Goal: Task Accomplishment & Management: Manage account settings

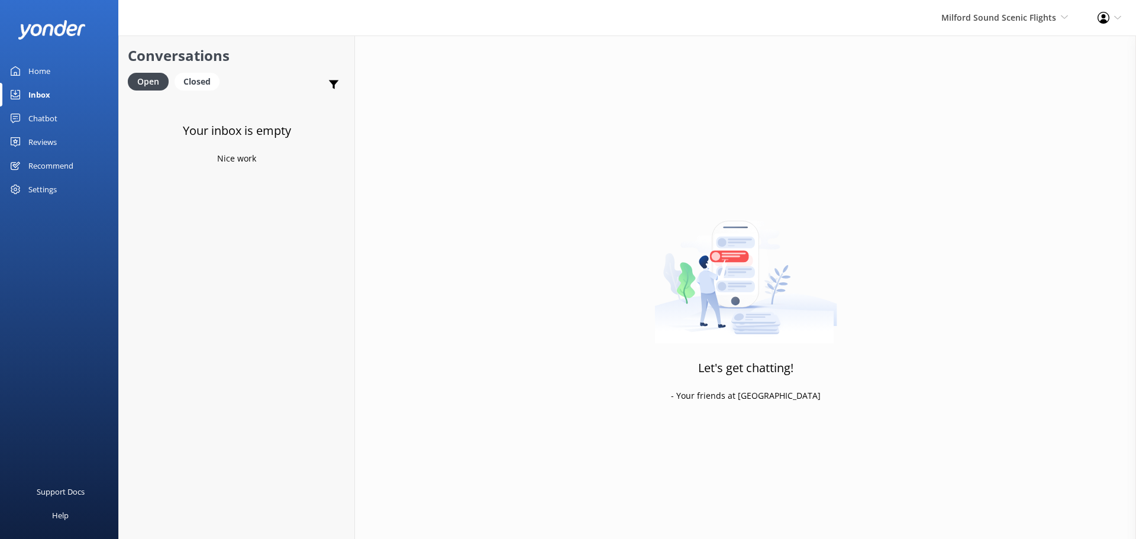
click at [40, 101] on div "Inbox" at bounding box center [39, 95] width 22 height 24
click at [1019, 17] on span "Milford Sound Scenic Flights" at bounding box center [999, 17] width 115 height 11
click at [1000, 60] on link "Milford Sound Scenic Flights" at bounding box center [1024, 51] width 118 height 28
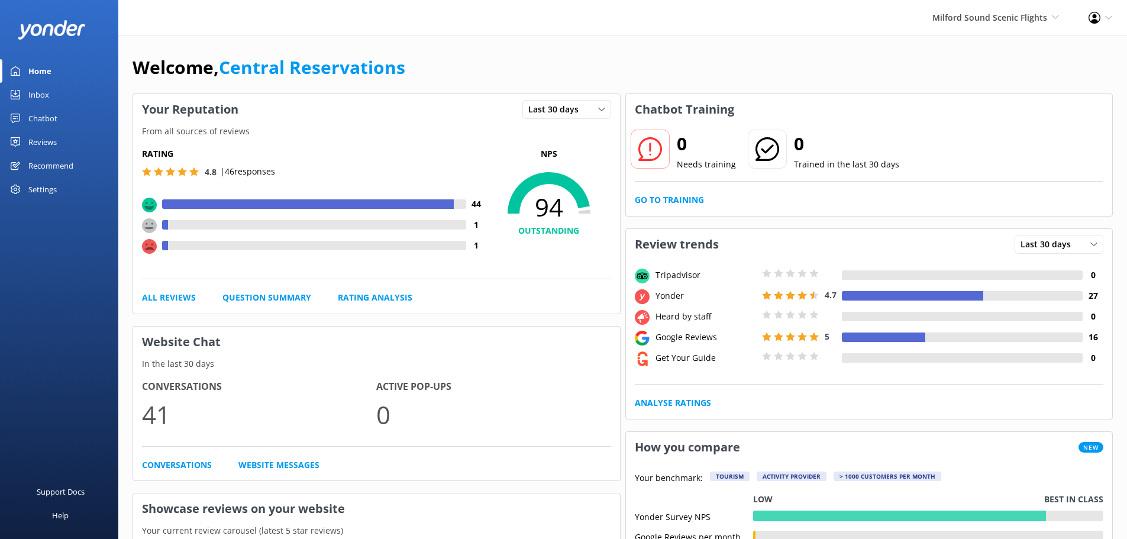
click at [59, 88] on link "Inbox" at bounding box center [59, 95] width 118 height 24
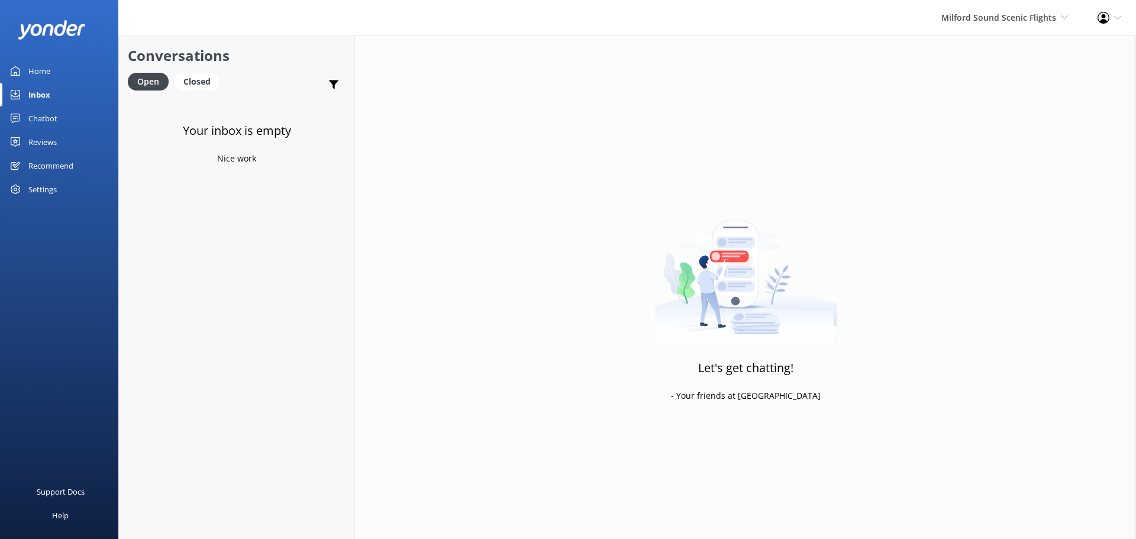
click at [997, 10] on div "Milford Sound Scenic Flights Milford Sound Scenic Flights The Helicopter Line G…" at bounding box center [1005, 18] width 156 height 36
click at [1037, 82] on link "The Helicopter Line" at bounding box center [1024, 79] width 118 height 28
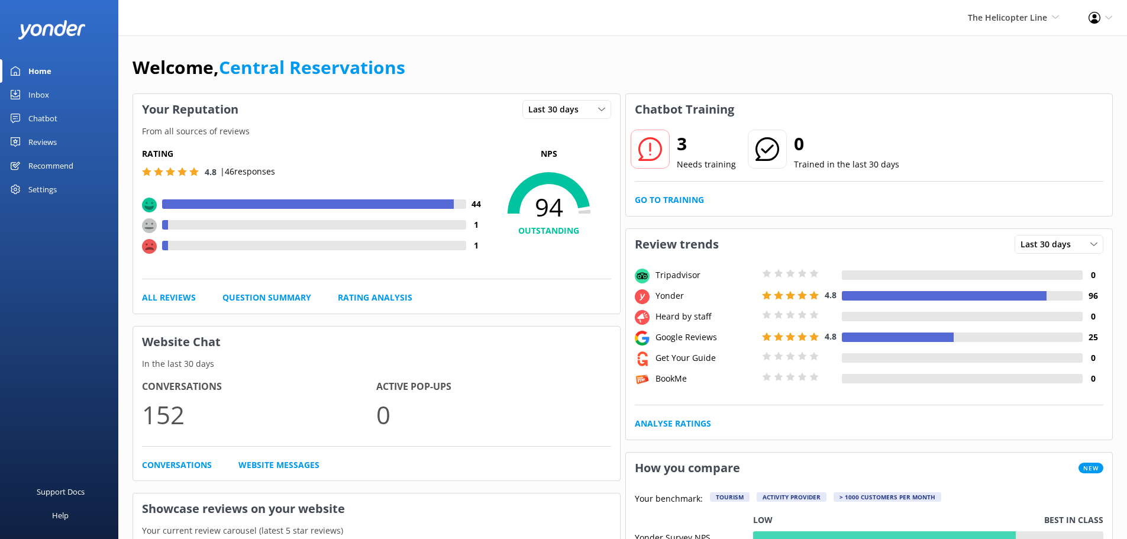
click at [73, 88] on link "Inbox" at bounding box center [59, 95] width 118 height 24
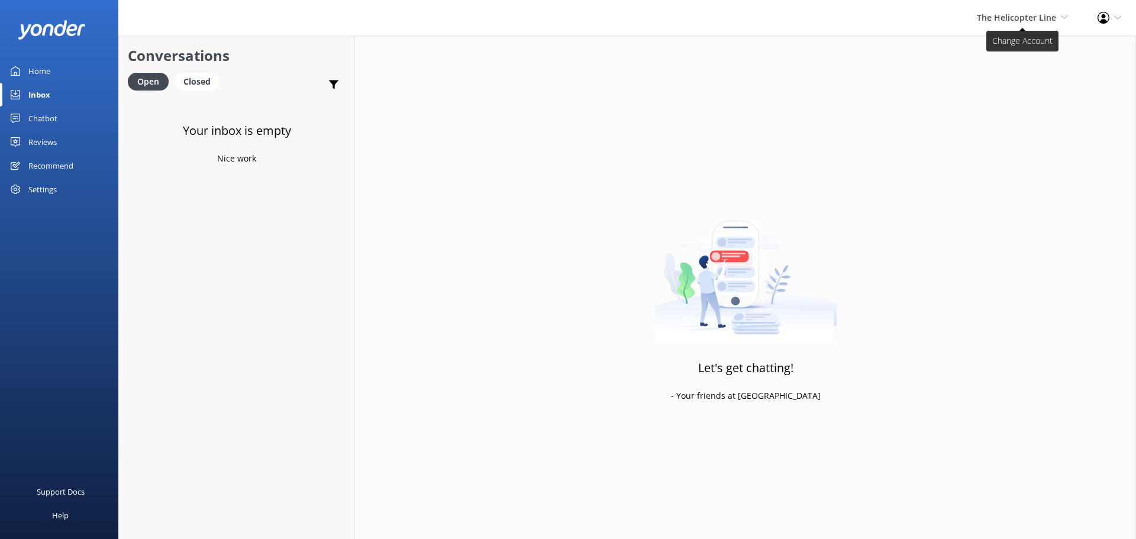
click at [1065, 14] on icon at bounding box center [1064, 17] width 7 height 7
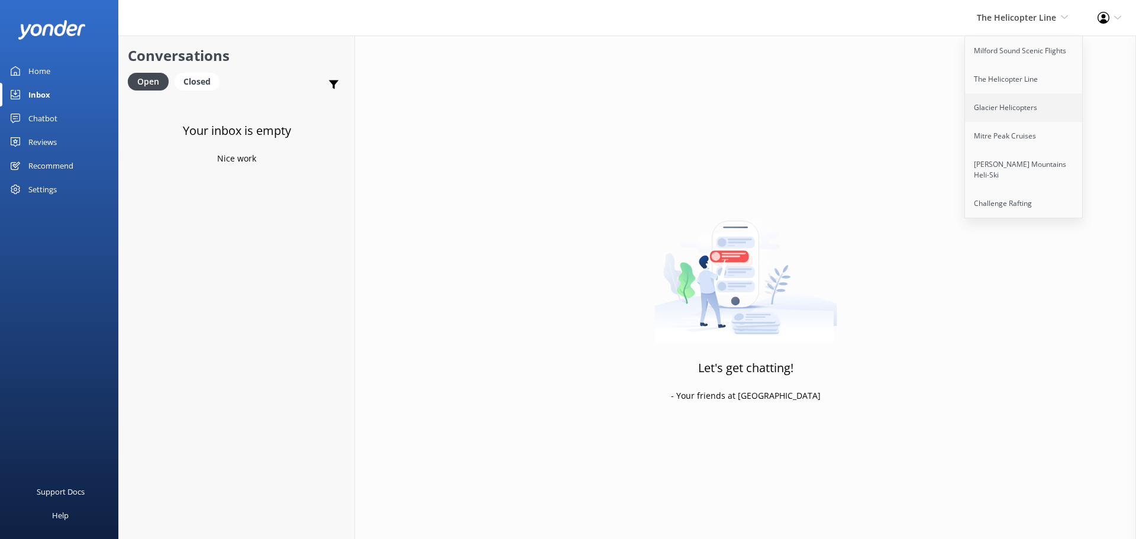
click at [1041, 109] on link "Glacier Helicopters" at bounding box center [1024, 108] width 118 height 28
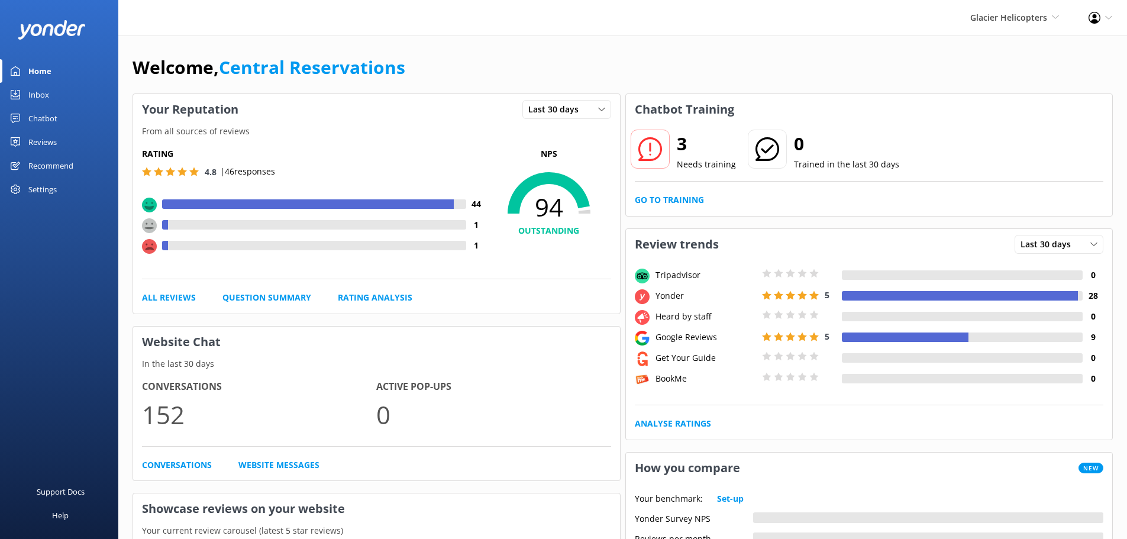
click at [57, 93] on link "Inbox" at bounding box center [59, 95] width 118 height 24
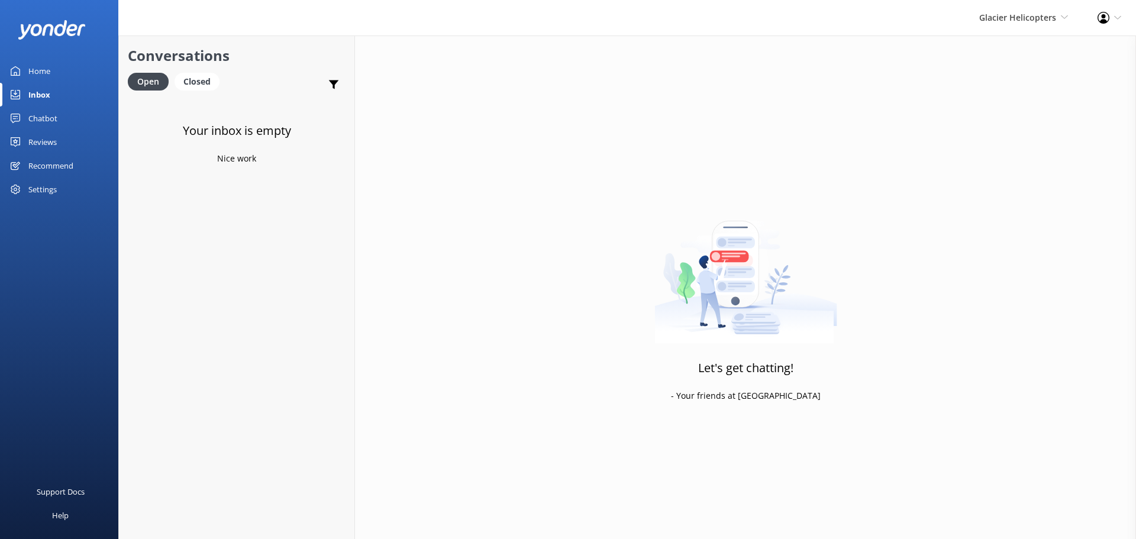
click at [1018, 26] on div "Glacier Helicopters Milford Sound Scenic Flights The Helicopter Line Glacier He…" at bounding box center [1024, 18] width 118 height 36
click at [1012, 127] on link "Mitre Peak Cruises" at bounding box center [1024, 136] width 118 height 28
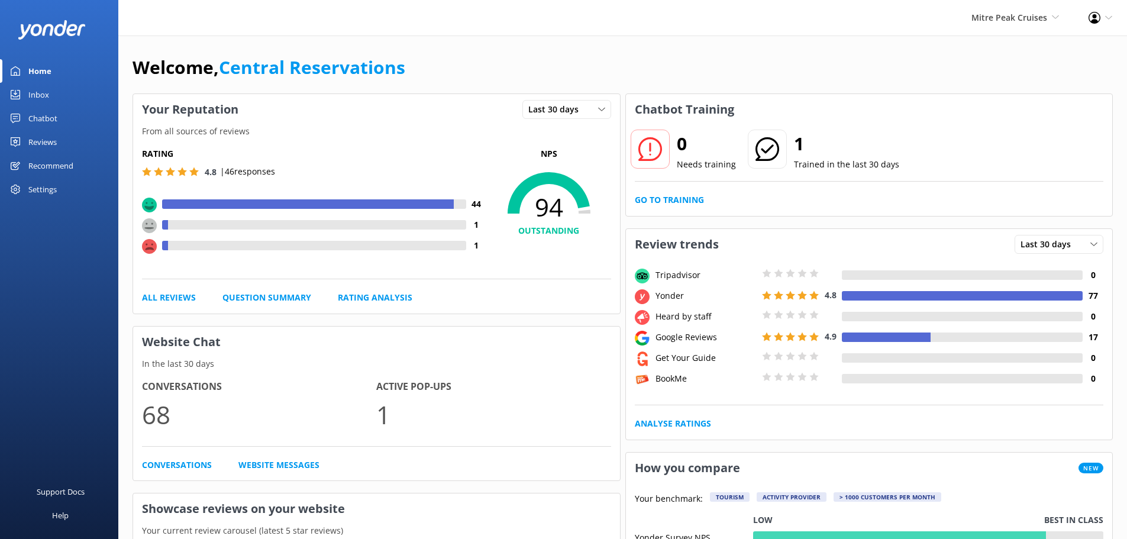
click at [32, 96] on div "Inbox" at bounding box center [38, 95] width 21 height 24
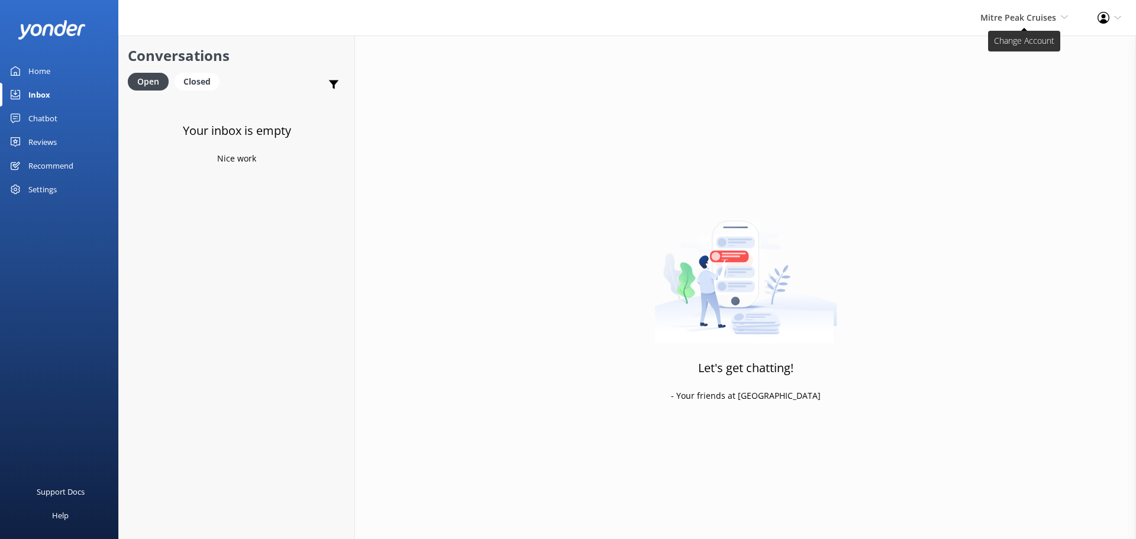
click at [1046, 21] on span "Mitre Peak Cruises" at bounding box center [1019, 17] width 76 height 11
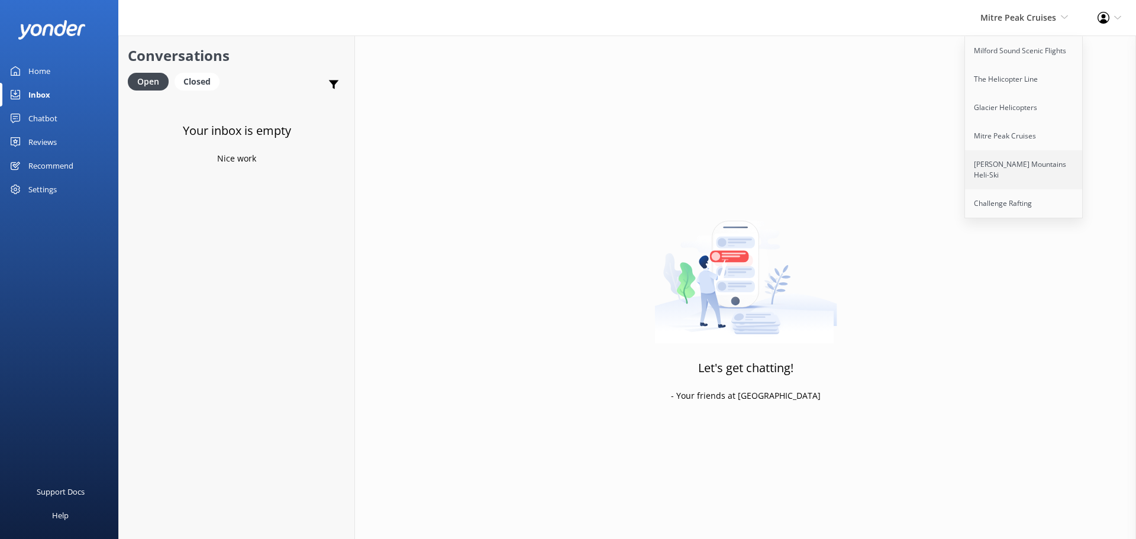
click at [1014, 165] on link "[PERSON_NAME] Mountains Heli-Ski" at bounding box center [1024, 169] width 118 height 39
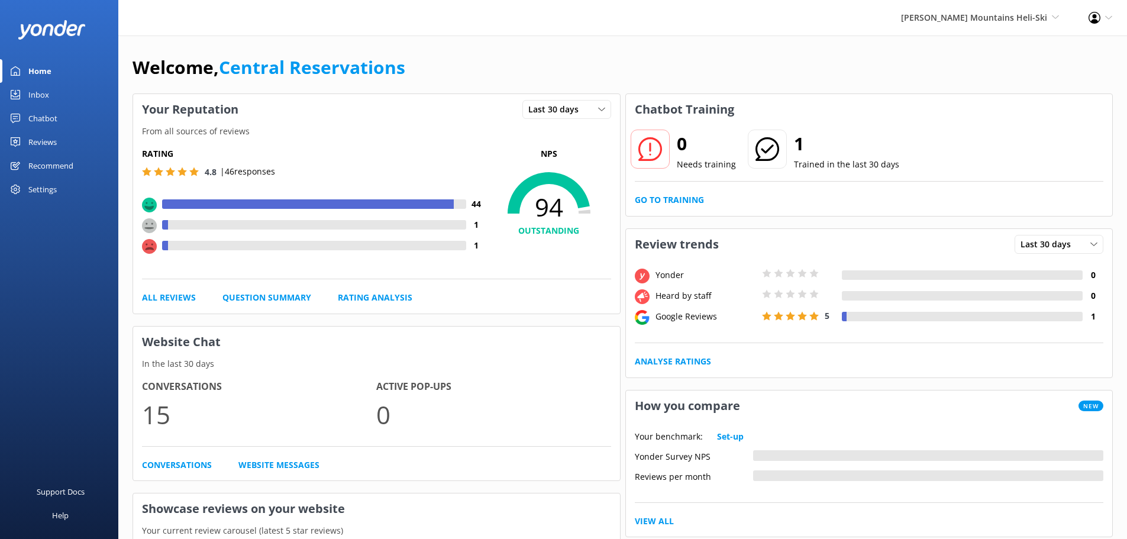
click at [49, 93] on link "Inbox" at bounding box center [59, 95] width 118 height 24
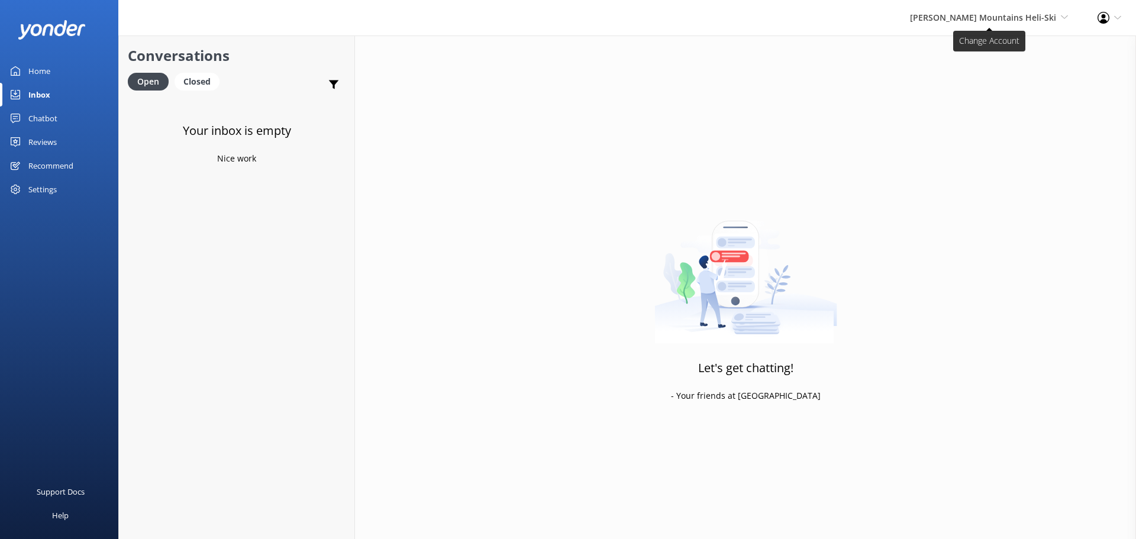
click at [1022, 22] on span "[PERSON_NAME] Mountains Heli-Ski" at bounding box center [983, 17] width 146 height 11
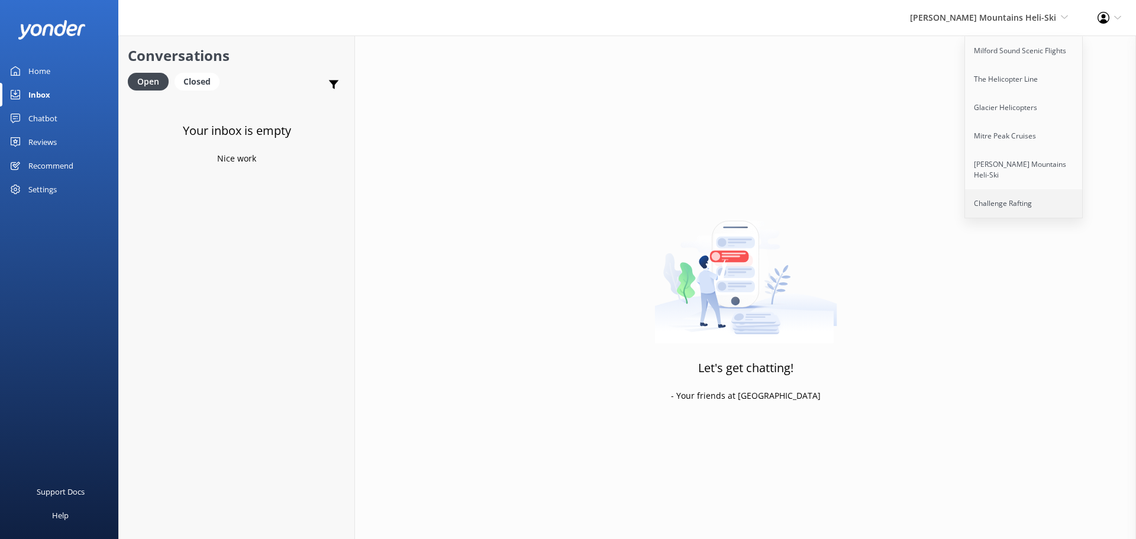
click at [1022, 196] on link "Challenge Rafting" at bounding box center [1024, 203] width 118 height 28
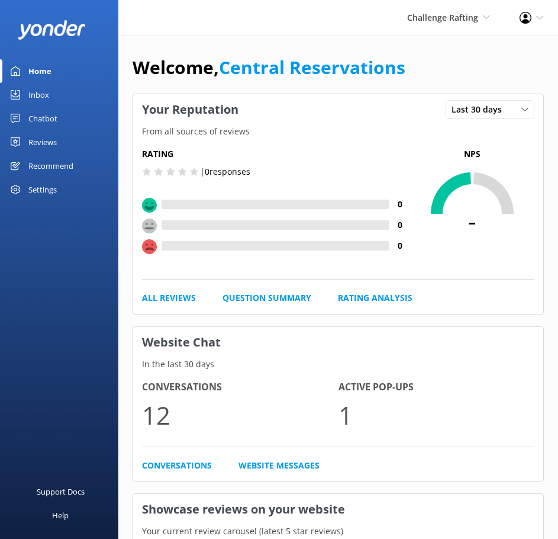
click at [30, 102] on div "Inbox" at bounding box center [38, 95] width 21 height 24
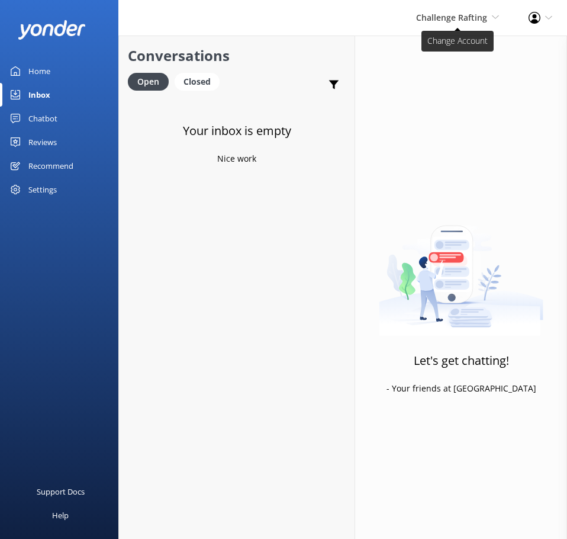
click at [442, 20] on span "Challenge Rafting" at bounding box center [451, 17] width 71 height 11
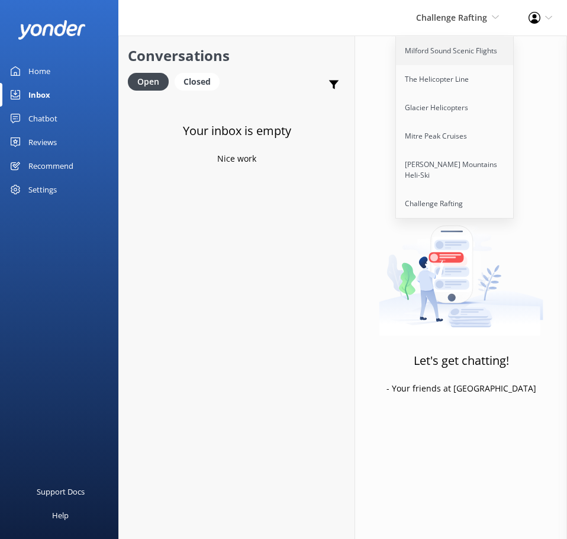
click at [442, 57] on link "Milford Sound Scenic Flights" at bounding box center [455, 51] width 118 height 28
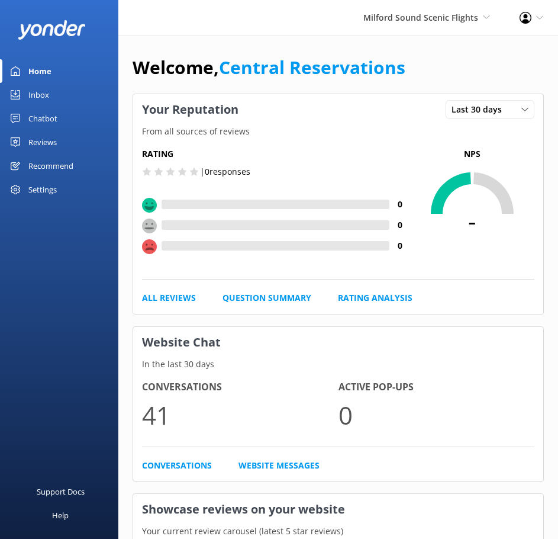
click at [21, 92] on link "Inbox" at bounding box center [59, 95] width 118 height 24
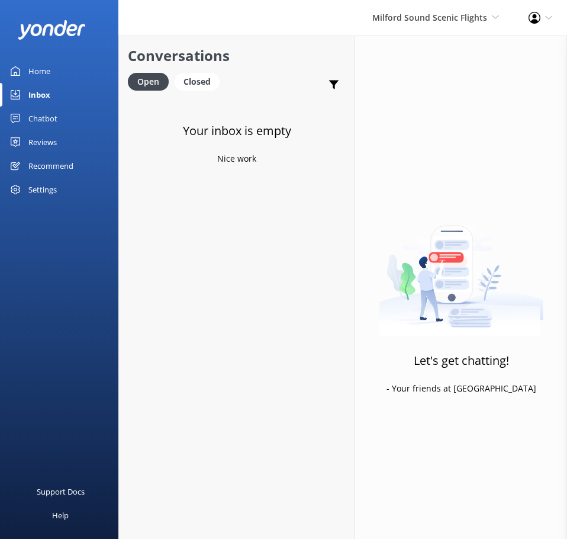
click at [431, 36] on div "Milford Sound Scenic Flights Milford Sound Scenic Flights The Helicopter Line G…" at bounding box center [283, 18] width 567 height 36
click at [439, 17] on span "Milford Sound Scenic Flights" at bounding box center [429, 17] width 115 height 11
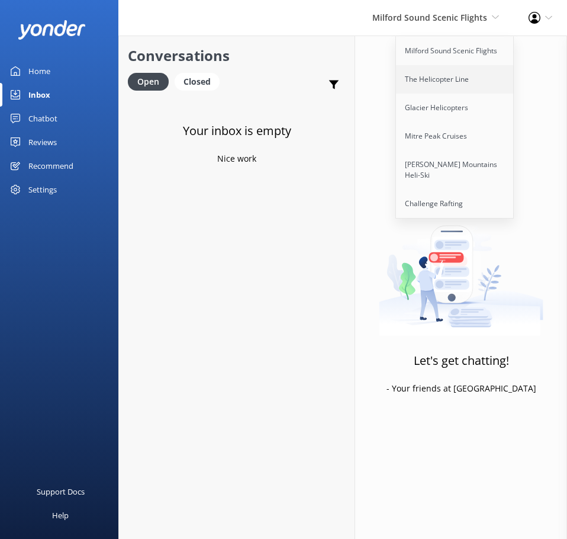
click at [433, 78] on link "The Helicopter Line" at bounding box center [455, 79] width 118 height 28
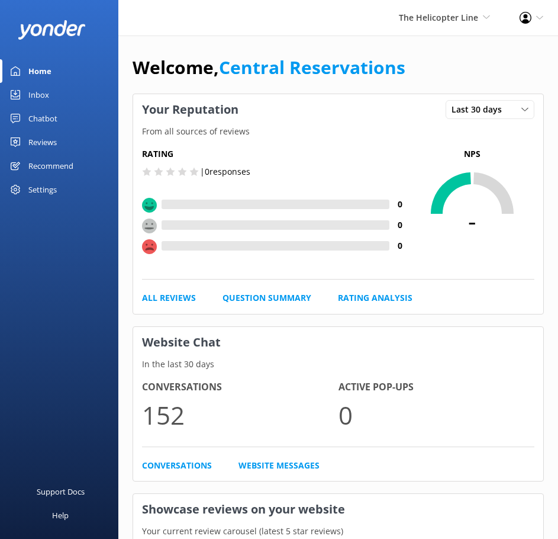
click at [49, 95] on link "Inbox" at bounding box center [59, 95] width 118 height 24
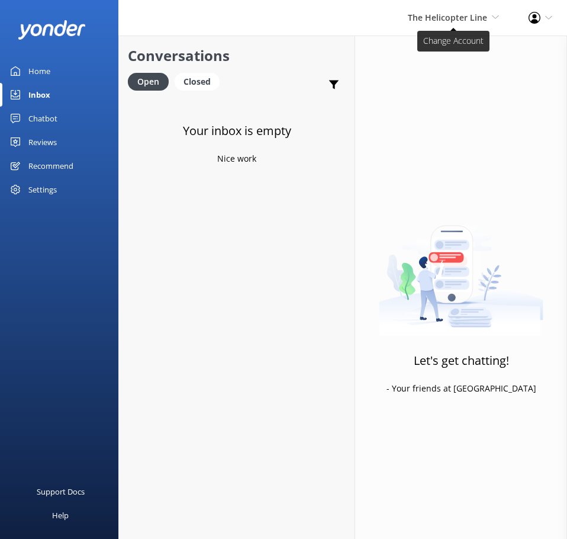
click at [440, 21] on span "The Helicopter Line" at bounding box center [447, 17] width 79 height 11
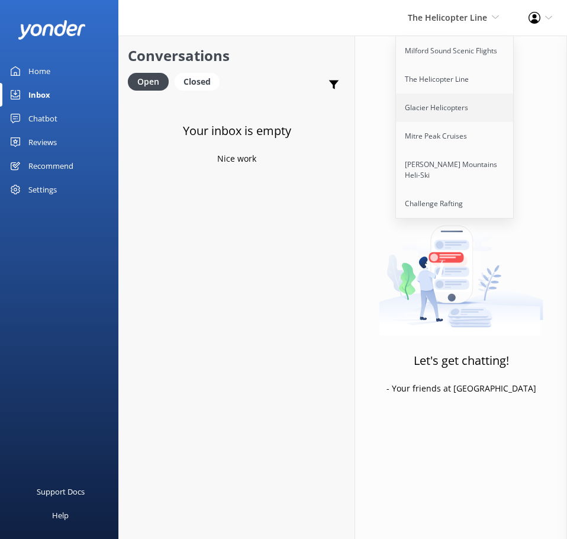
click at [437, 104] on link "Glacier Helicopters" at bounding box center [455, 108] width 118 height 28
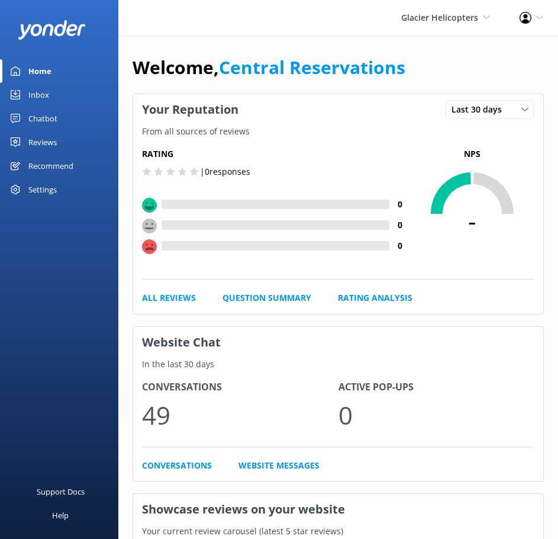
click at [33, 92] on div "Inbox" at bounding box center [38, 95] width 21 height 24
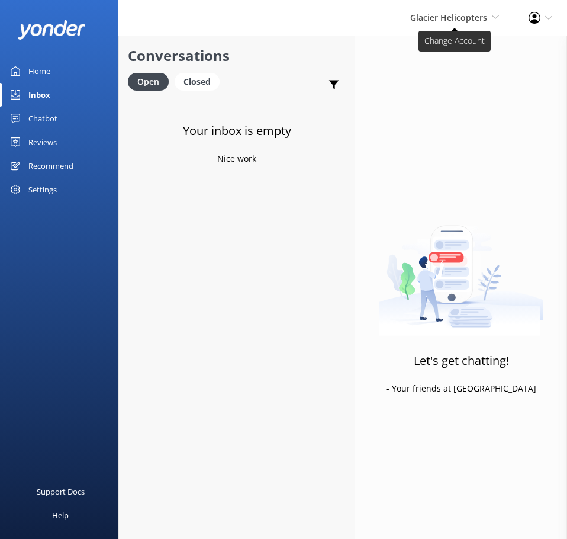
click at [427, 17] on span "Glacier Helicopters" at bounding box center [448, 17] width 77 height 11
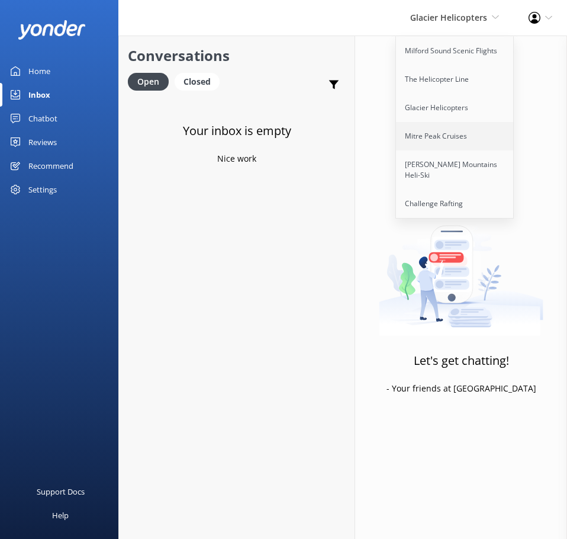
click at [416, 136] on link "Mitre Peak Cruises" at bounding box center [455, 136] width 118 height 28
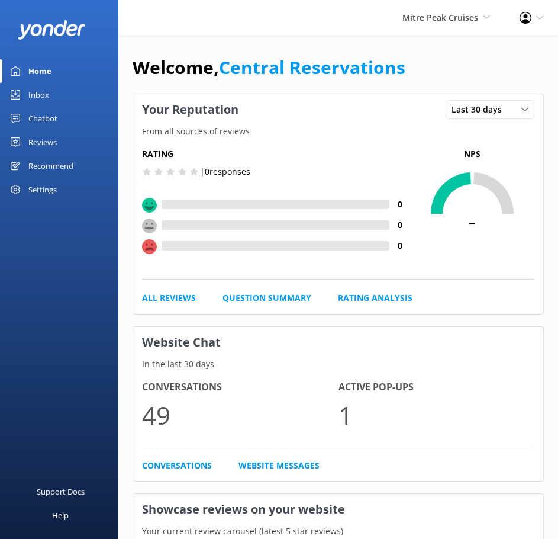
click at [34, 98] on div "Inbox" at bounding box center [38, 95] width 21 height 24
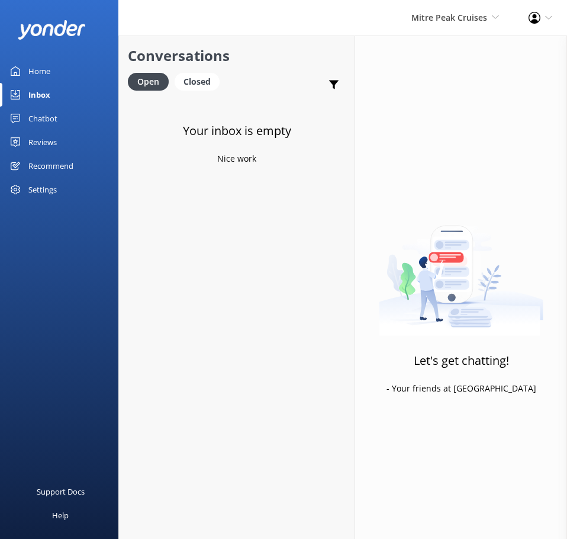
click at [476, 8] on div "Mitre Peak Cruises Milford Sound Scenic Flights The Helicopter Line Glacier Hel…" at bounding box center [455, 18] width 117 height 36
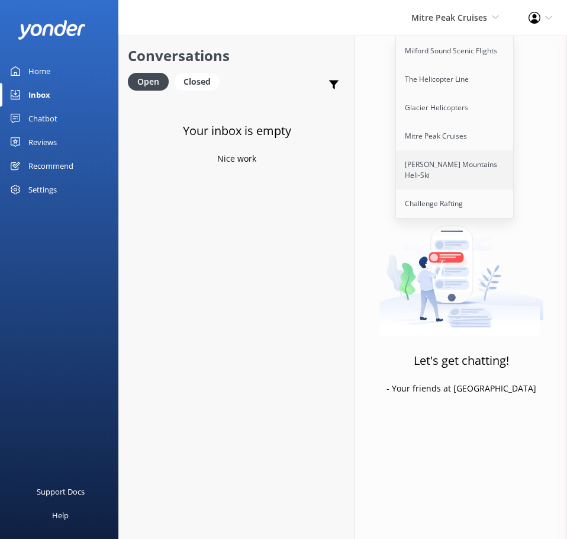
click at [446, 159] on link "[PERSON_NAME] Mountains Heli-Ski" at bounding box center [455, 169] width 118 height 39
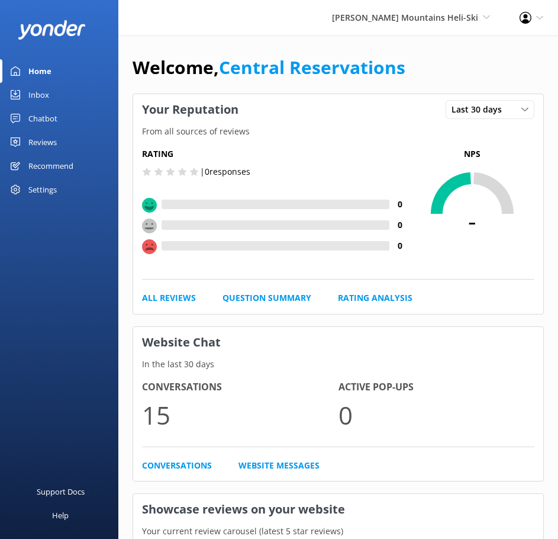
click at [40, 93] on div "Inbox" at bounding box center [38, 95] width 21 height 24
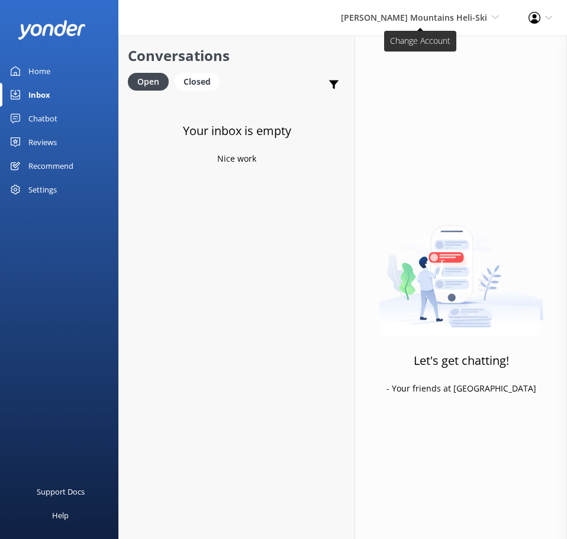
click at [393, 14] on span "[PERSON_NAME] Mountains Heli-Ski" at bounding box center [414, 17] width 146 height 11
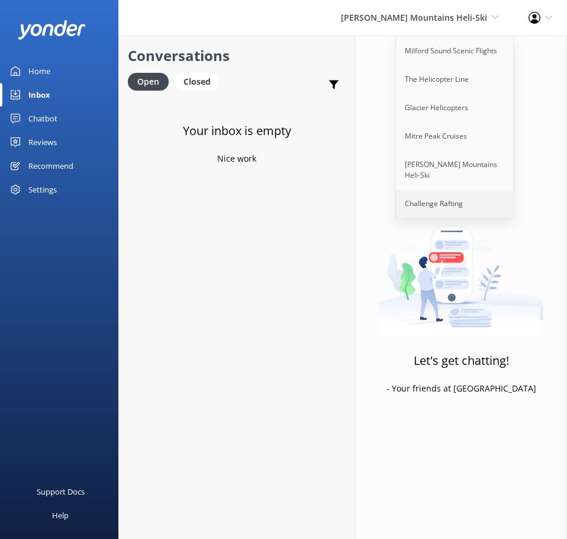
click at [446, 189] on link "Challenge Rafting" at bounding box center [455, 203] width 118 height 28
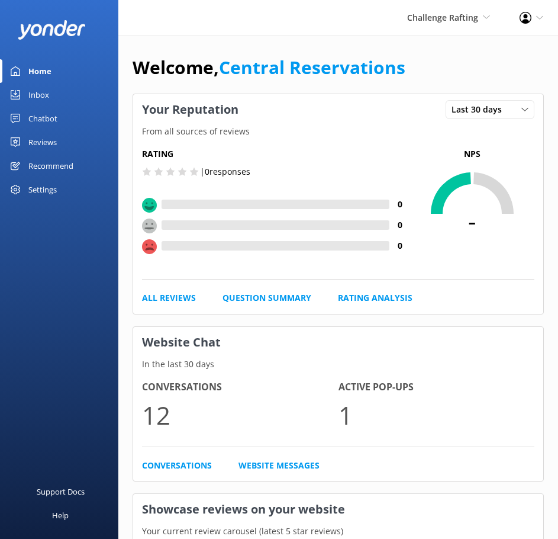
click at [48, 96] on div "Inbox" at bounding box center [38, 95] width 21 height 24
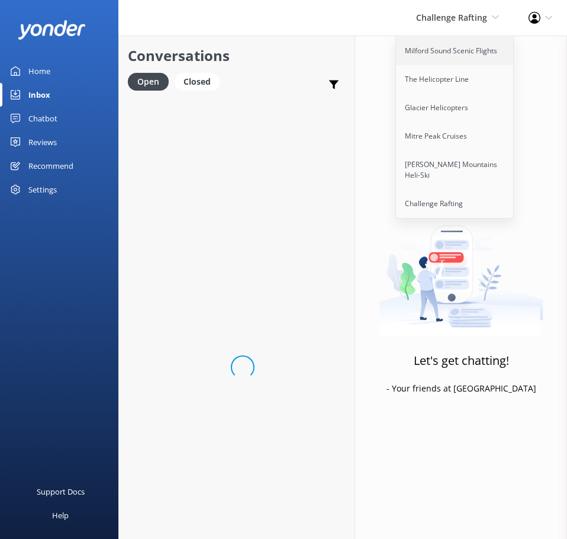
click at [448, 59] on link "Milford Sound Scenic Flights" at bounding box center [455, 51] width 118 height 28
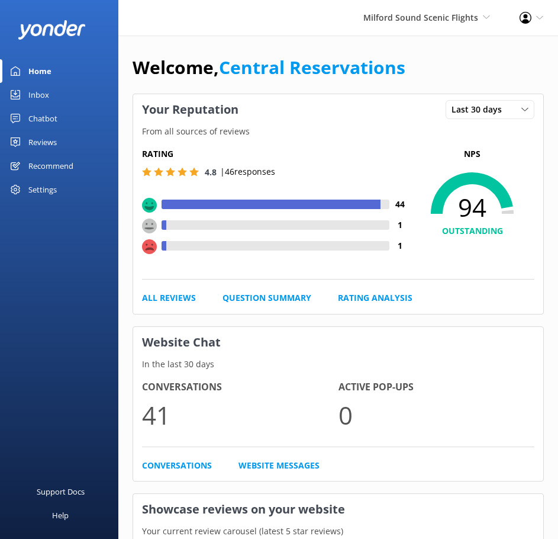
click at [21, 85] on link "Inbox" at bounding box center [59, 95] width 118 height 24
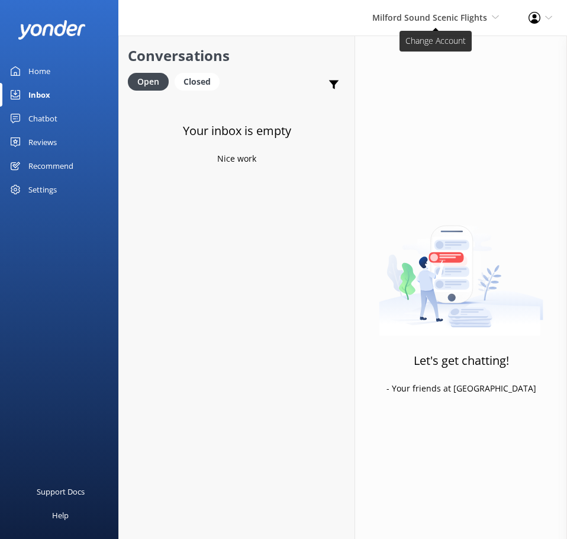
click at [423, 20] on span "Milford Sound Scenic Flights" at bounding box center [429, 17] width 115 height 11
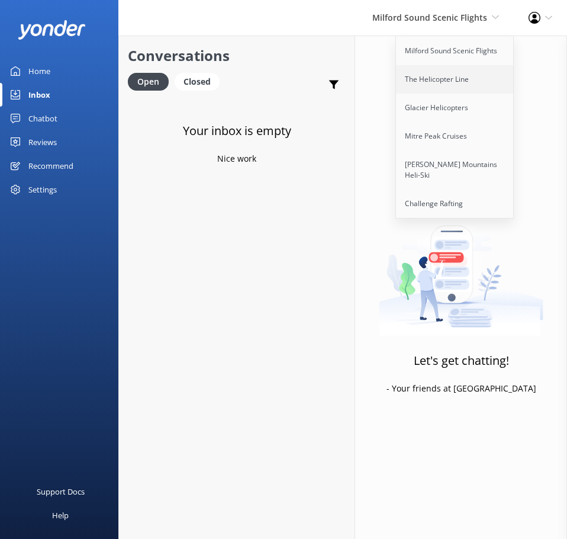
click at [433, 82] on link "The Helicopter Line" at bounding box center [455, 79] width 118 height 28
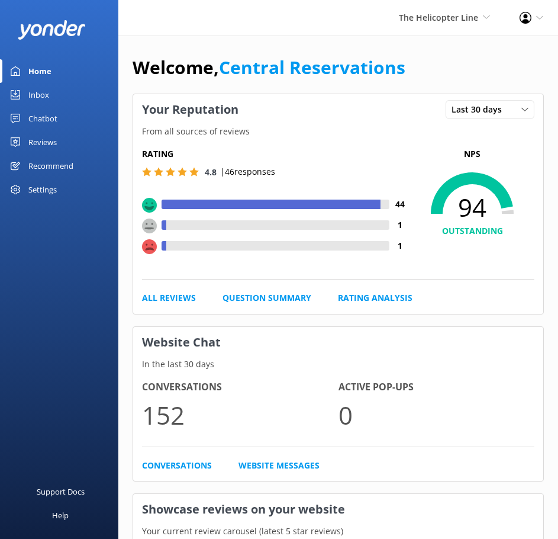
click at [45, 101] on div "Inbox" at bounding box center [38, 95] width 21 height 24
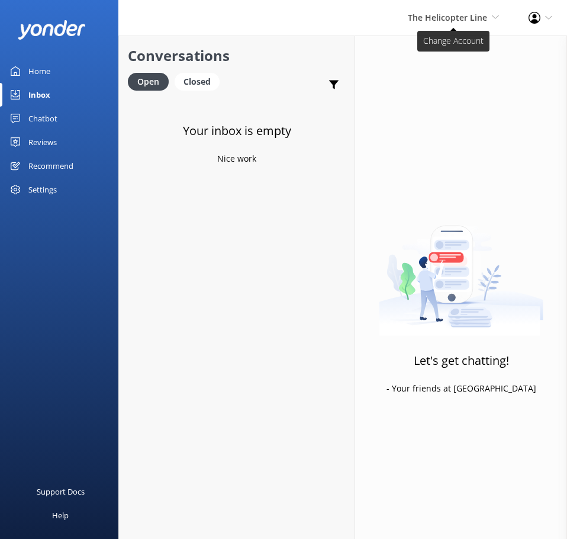
click at [463, 22] on span "The Helicopter Line" at bounding box center [447, 17] width 79 height 11
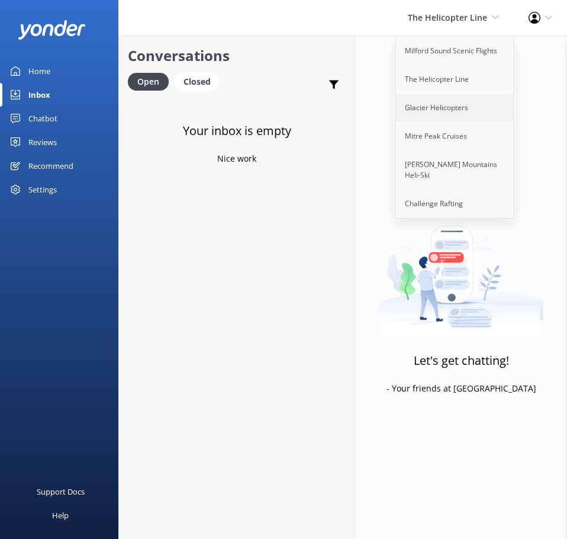
click at [456, 104] on link "Glacier Helicopters" at bounding box center [455, 108] width 118 height 28
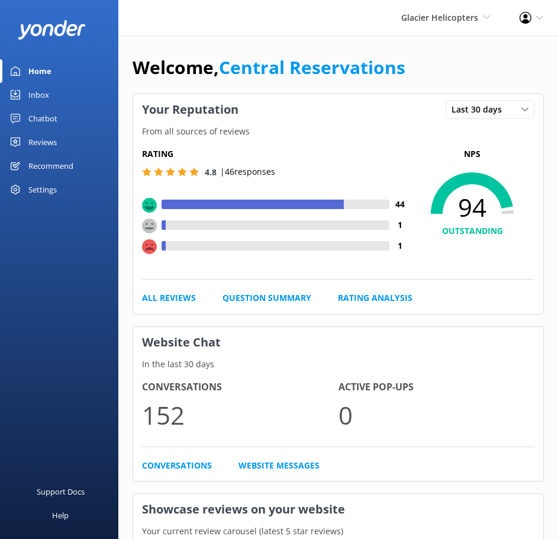
click at [24, 94] on link "Inbox" at bounding box center [59, 95] width 118 height 24
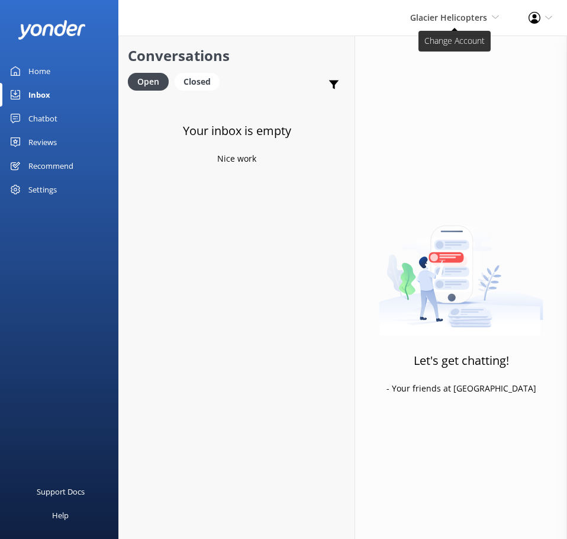
click at [460, 18] on span "Glacier Helicopters" at bounding box center [448, 17] width 77 height 11
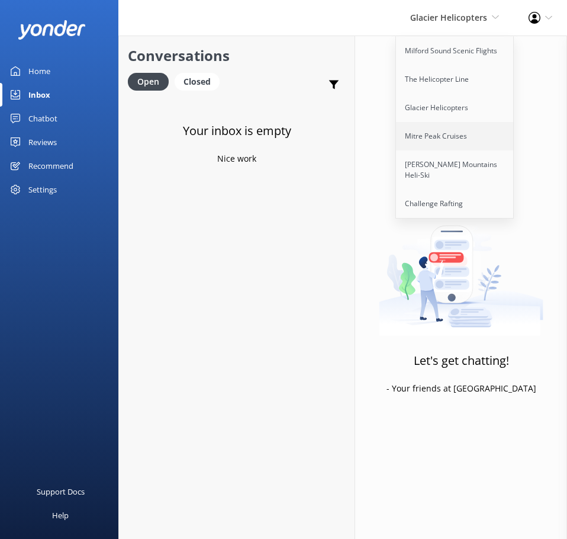
click at [451, 133] on link "Mitre Peak Cruises" at bounding box center [455, 136] width 118 height 28
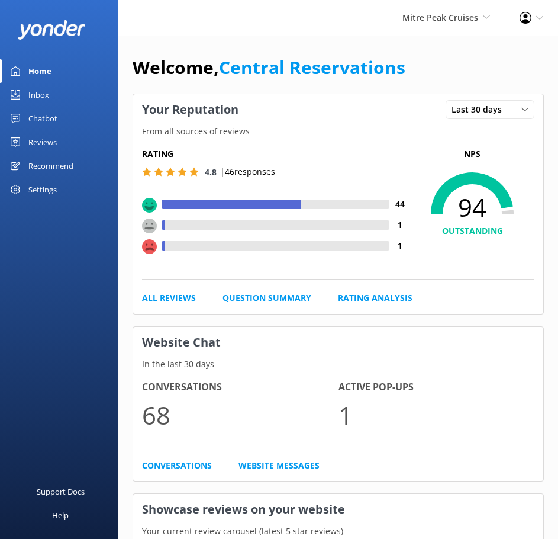
click at [63, 85] on link "Inbox" at bounding box center [59, 95] width 118 height 24
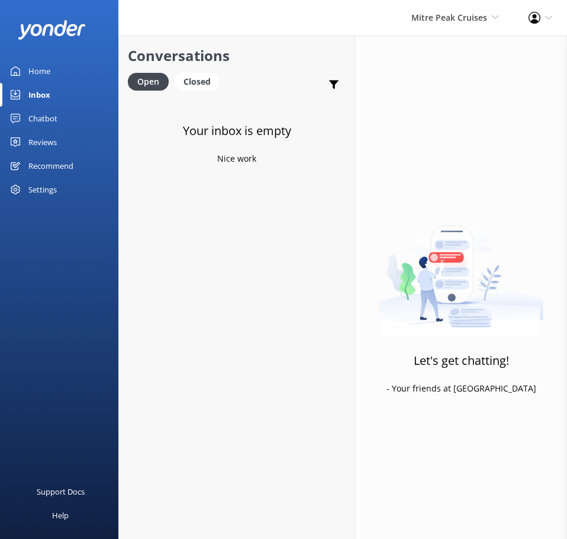
click at [435, 4] on div "Mitre Peak Cruises Milford Sound Scenic Flights The Helicopter Line Glacier Hel…" at bounding box center [455, 18] width 117 height 36
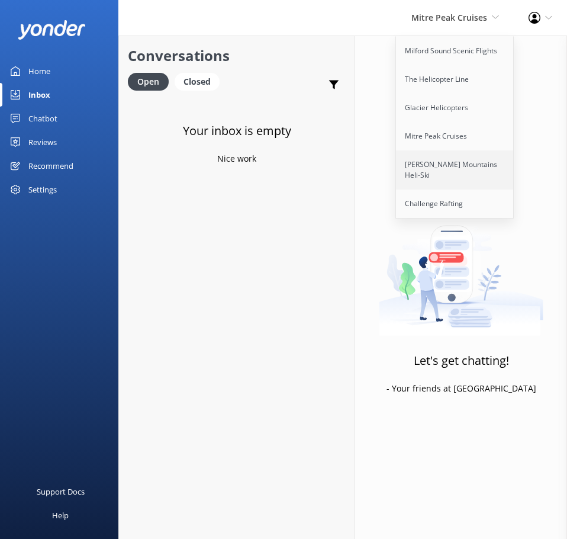
click at [476, 157] on link "[PERSON_NAME] Mountains Heli-Ski" at bounding box center [455, 169] width 118 height 39
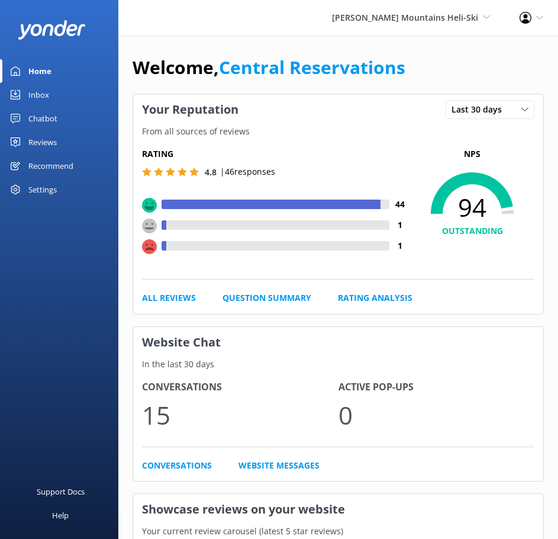
click at [60, 98] on link "Inbox" at bounding box center [59, 95] width 118 height 24
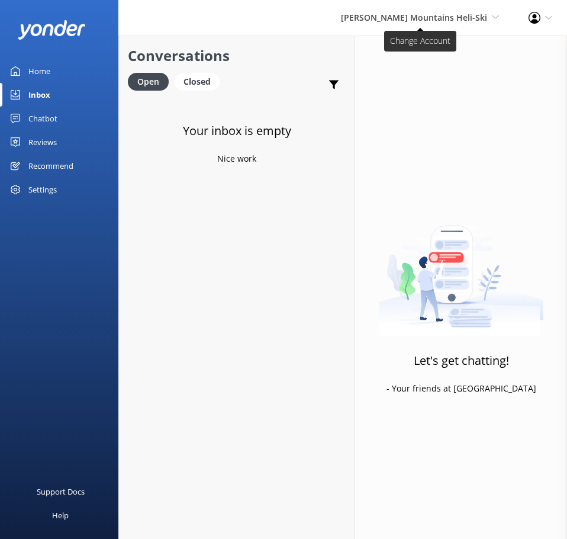
click at [443, 20] on span "[PERSON_NAME] Mountains Heli-Ski" at bounding box center [414, 17] width 146 height 11
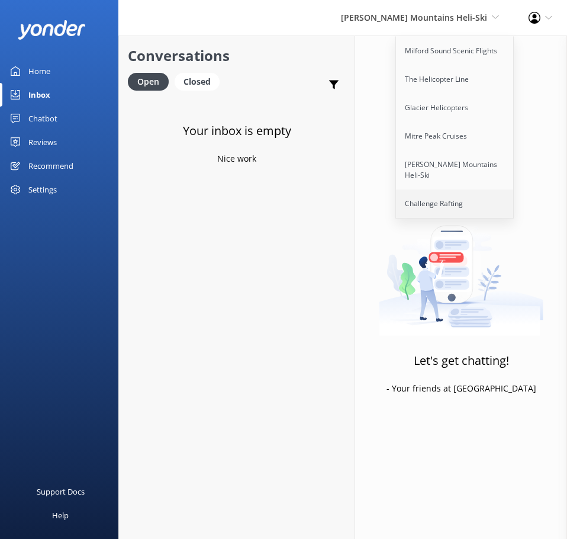
click at [431, 189] on link "Challenge Rafting" at bounding box center [455, 203] width 118 height 28
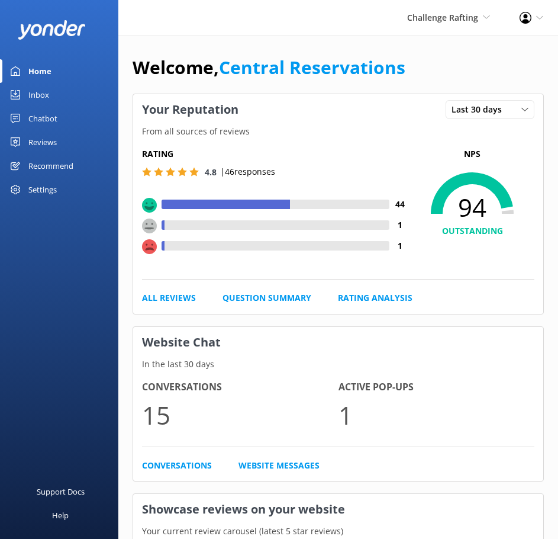
click at [46, 91] on div "Inbox" at bounding box center [38, 95] width 21 height 24
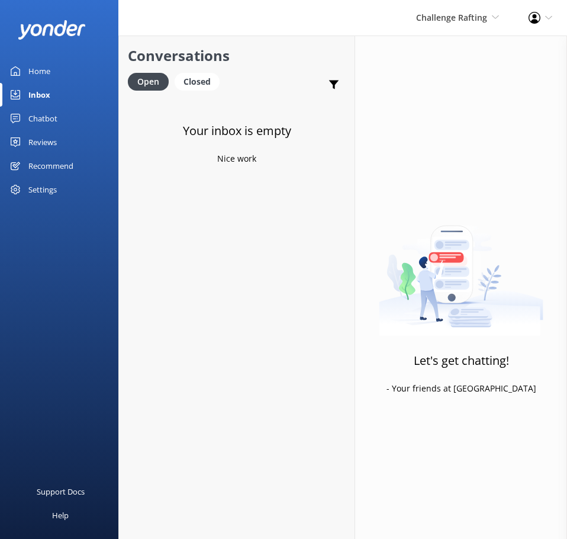
click at [404, 20] on div "Challenge Rafting Milford Sound Scenic Flights The Helicopter Line Glacier Heli…" at bounding box center [457, 18] width 112 height 36
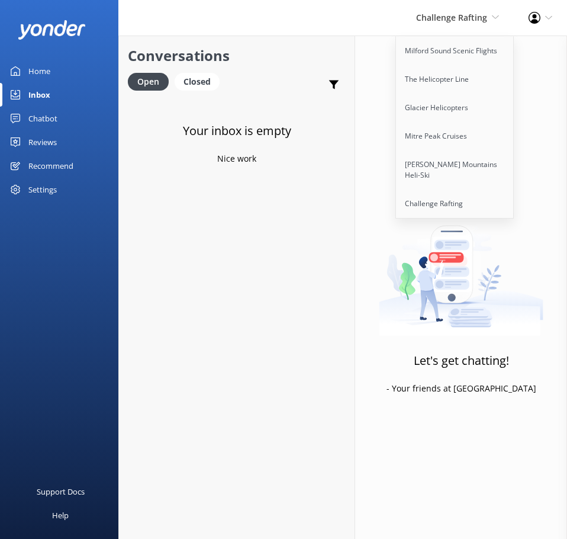
drag, startPoint x: 411, startPoint y: 21, endPoint x: 380, endPoint y: 22, distance: 31.4
click at [410, 22] on div "Challenge Rafting Milford Sound Scenic Flights The Helicopter Line Glacier Heli…" at bounding box center [457, 18] width 112 height 36
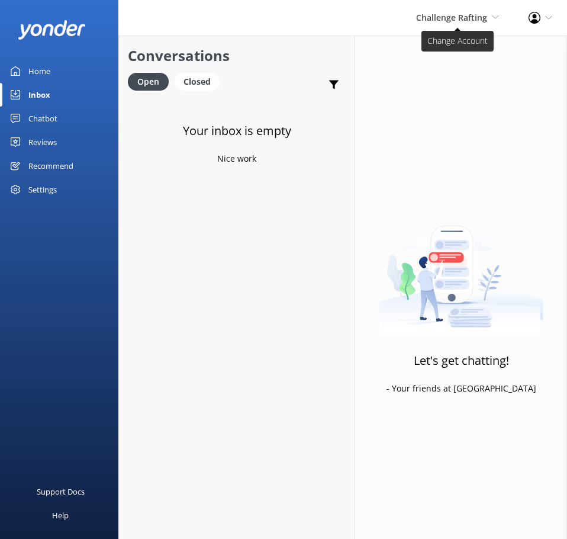
click at [447, 12] on span "Challenge Rafting" at bounding box center [451, 17] width 71 height 11
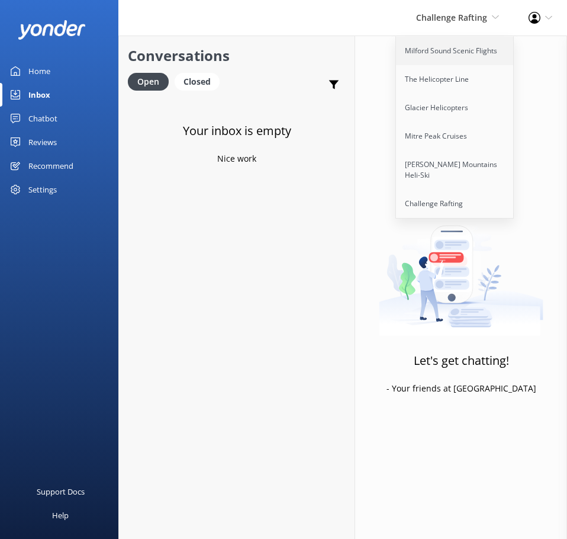
click at [449, 57] on link "Milford Sound Scenic Flights" at bounding box center [455, 51] width 118 height 28
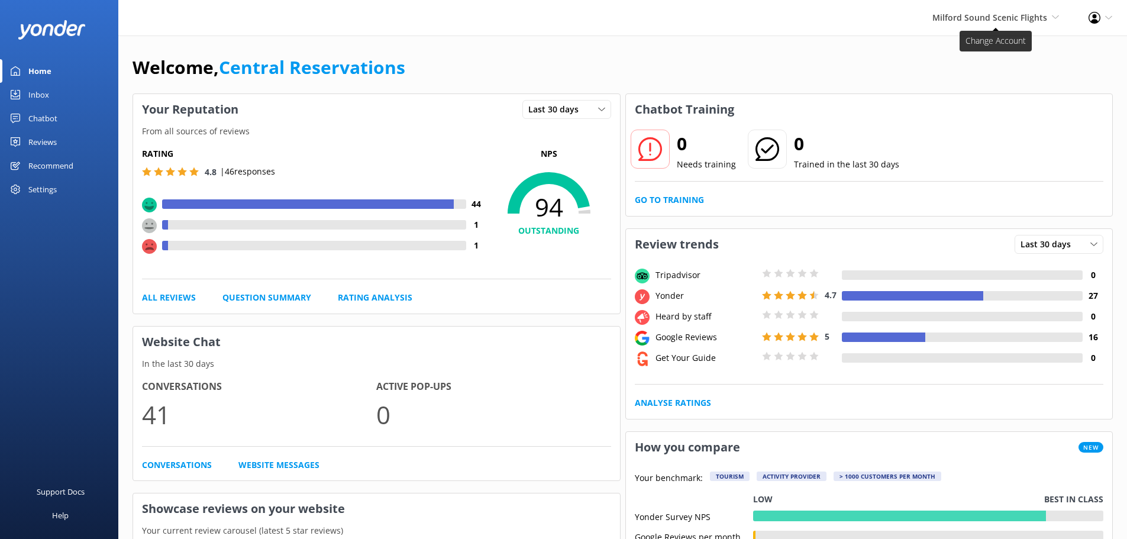
click at [558, 15] on span "Milford Sound Scenic Flights" at bounding box center [990, 17] width 115 height 11
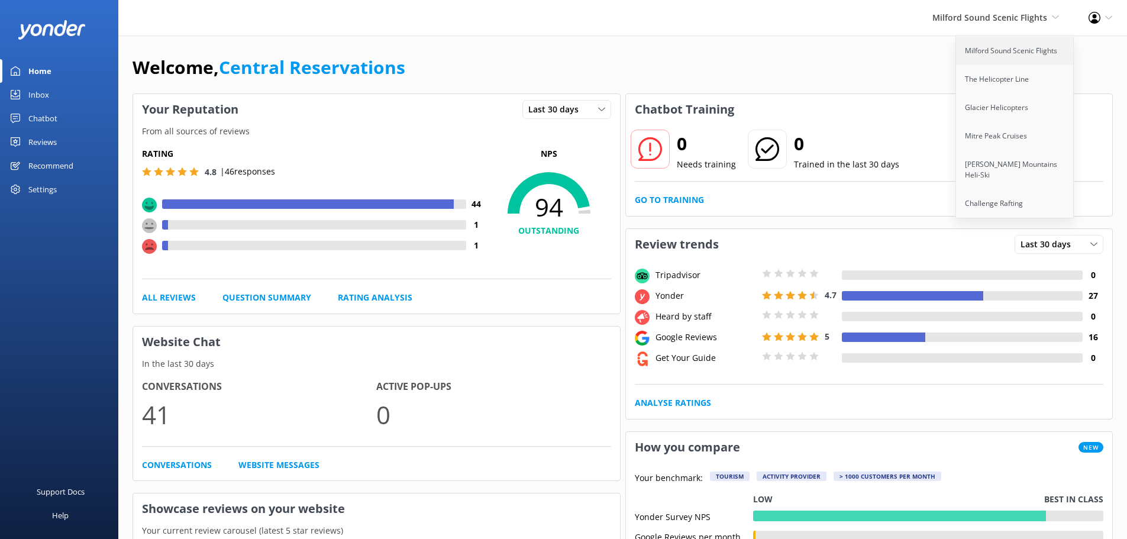
click at [558, 50] on link "Milford Sound Scenic Flights" at bounding box center [1015, 51] width 118 height 28
click at [27, 96] on link "Inbox" at bounding box center [59, 95] width 118 height 24
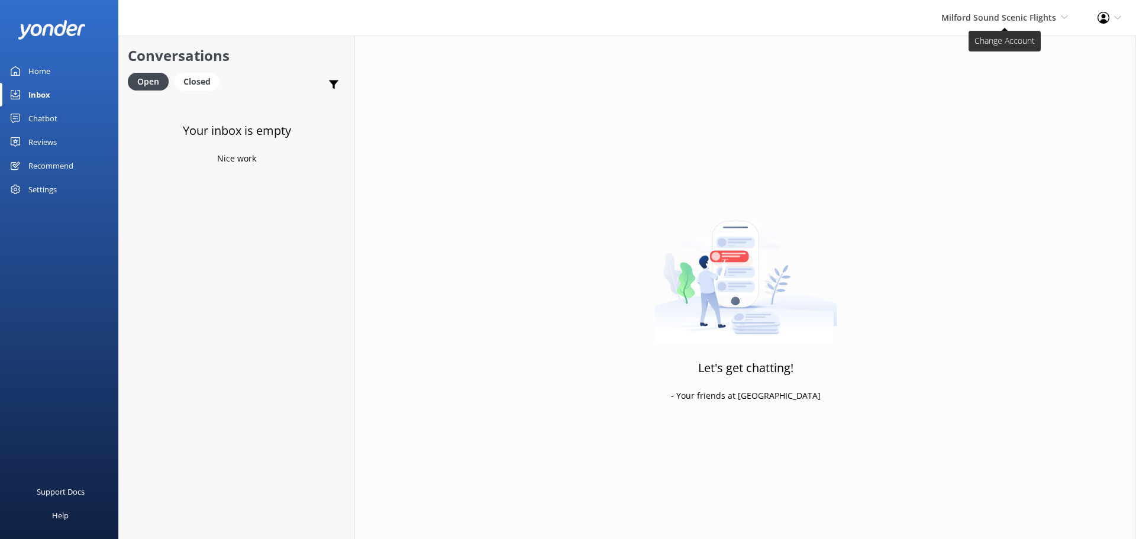
click at [558, 12] on span "Milford Sound Scenic Flights" at bounding box center [999, 17] width 115 height 11
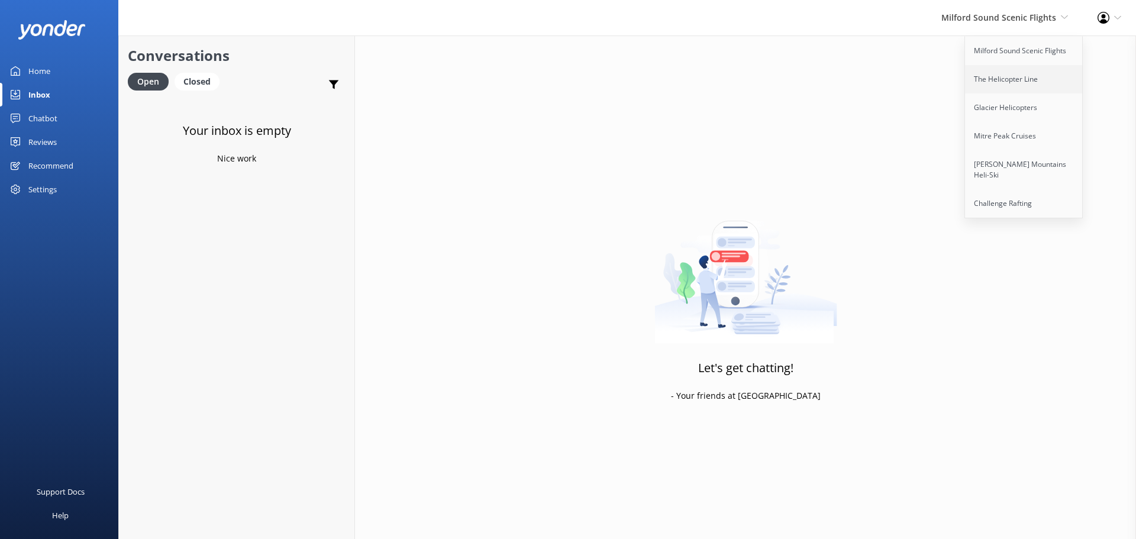
click at [558, 88] on link "The Helicopter Line" at bounding box center [1024, 79] width 118 height 28
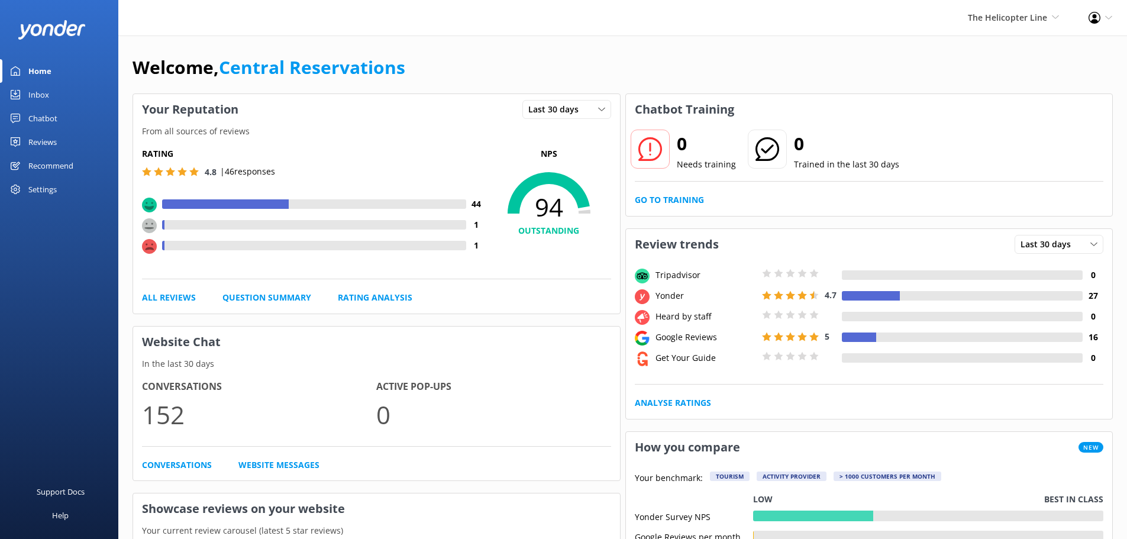
click at [59, 95] on link "Inbox" at bounding box center [59, 95] width 118 height 24
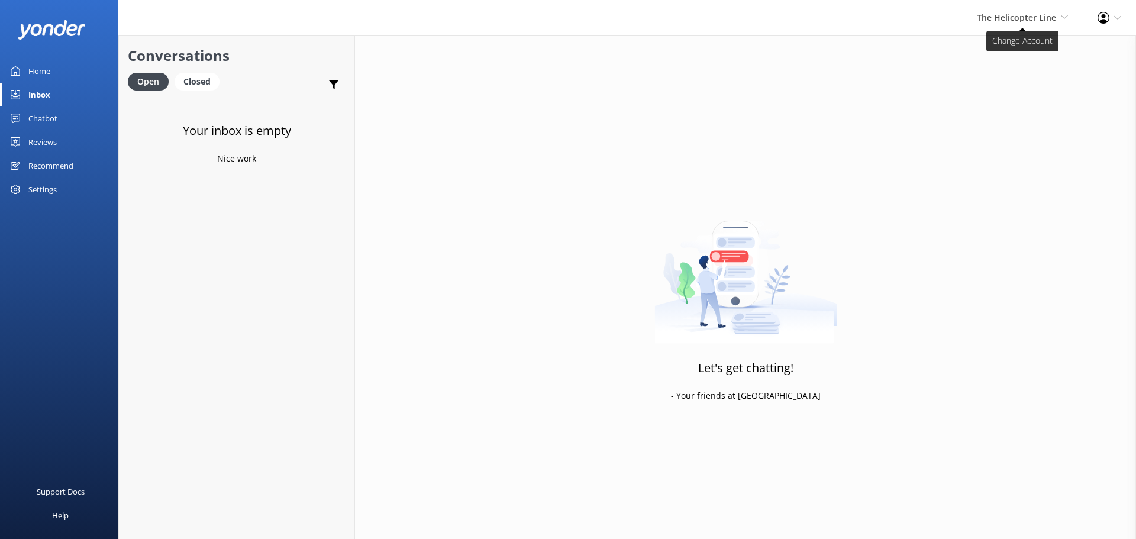
click at [558, 12] on span "The Helicopter Line" at bounding box center [1016, 17] width 79 height 11
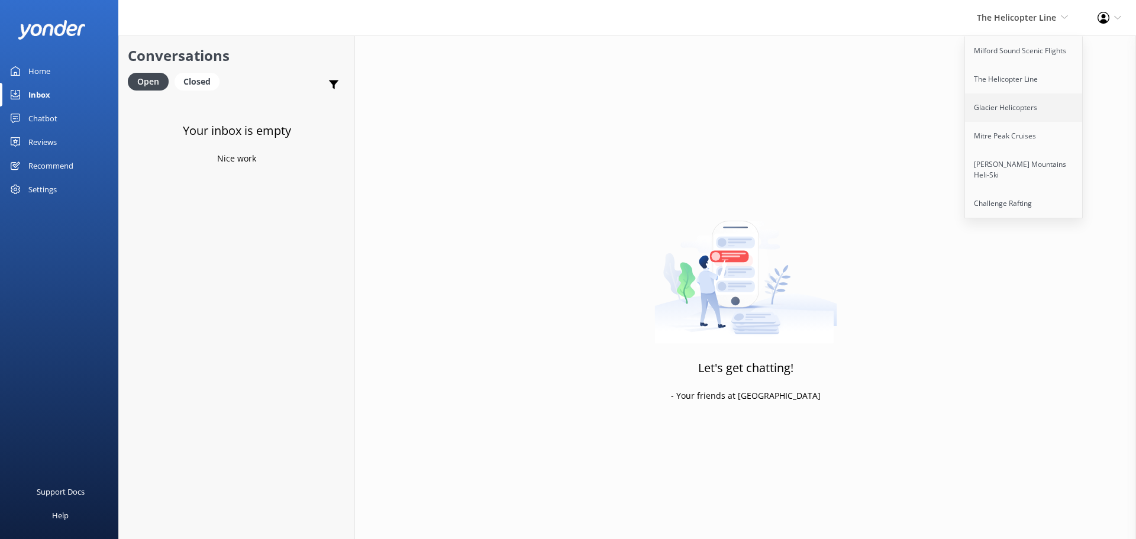
click at [558, 111] on link "Glacier Helicopters" at bounding box center [1024, 108] width 118 height 28
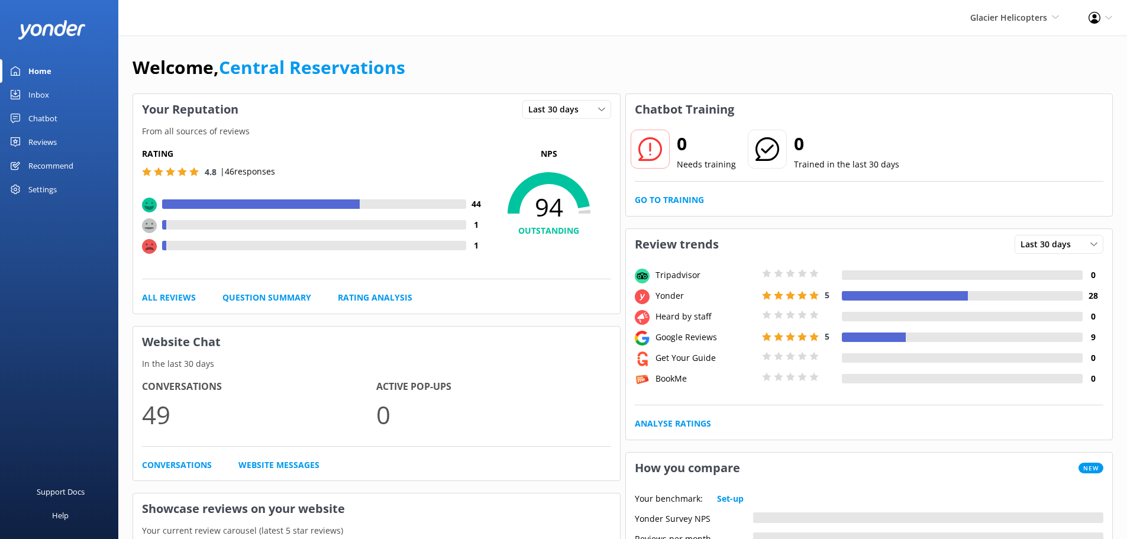
click at [36, 92] on div "Inbox" at bounding box center [38, 95] width 21 height 24
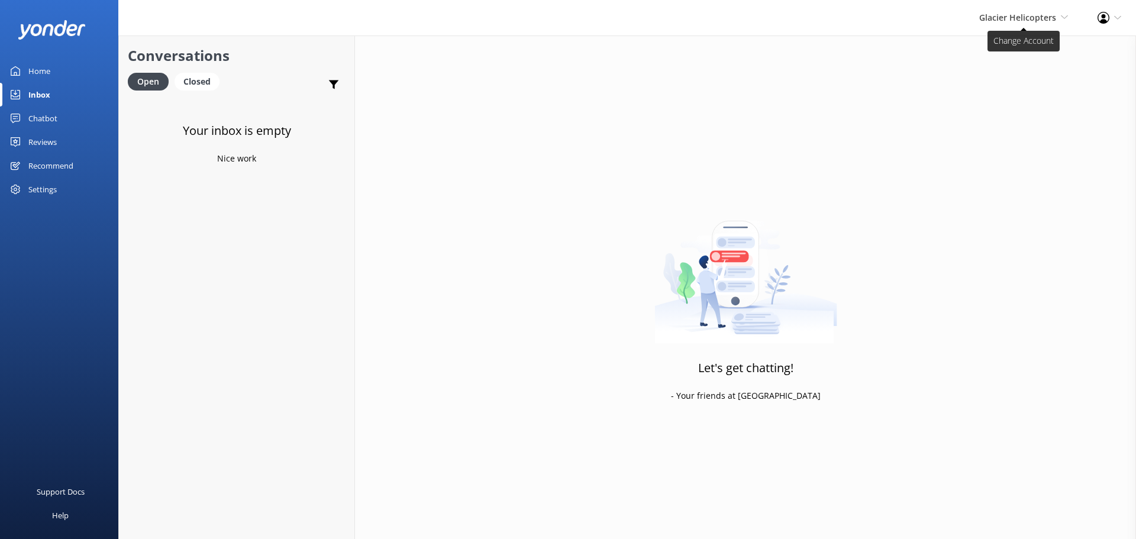
click at [558, 16] on span "Glacier Helicopters" at bounding box center [1017, 17] width 77 height 11
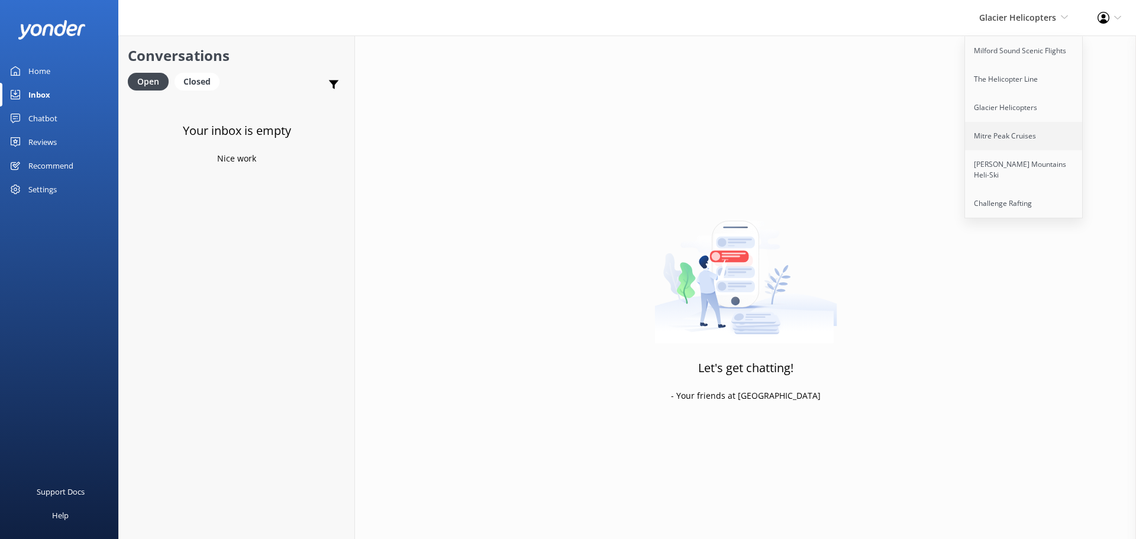
click at [558, 139] on link "Mitre Peak Cruises" at bounding box center [1024, 136] width 118 height 28
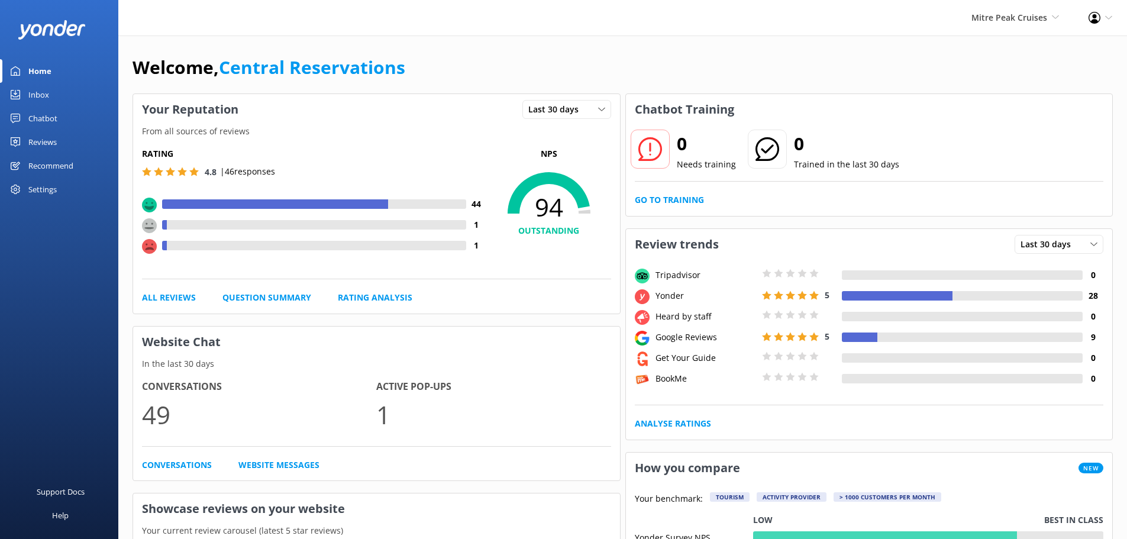
click at [40, 98] on div "Inbox" at bounding box center [38, 95] width 21 height 24
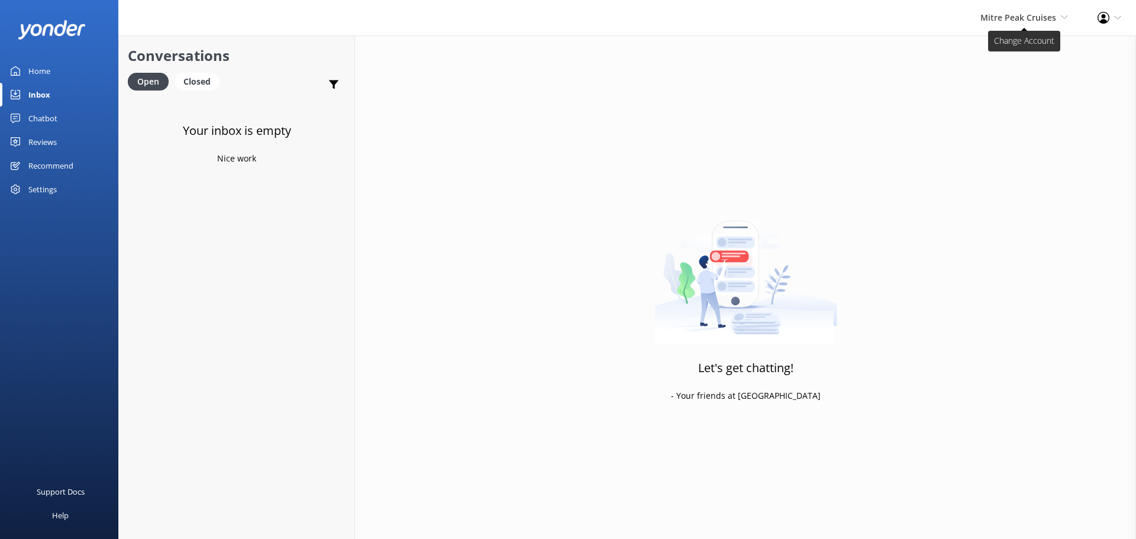
click at [558, 24] on span "Mitre Peak Cruises Milford Sound Scenic Flights The Helicopter Line Glacier Hel…" at bounding box center [1025, 17] width 88 height 13
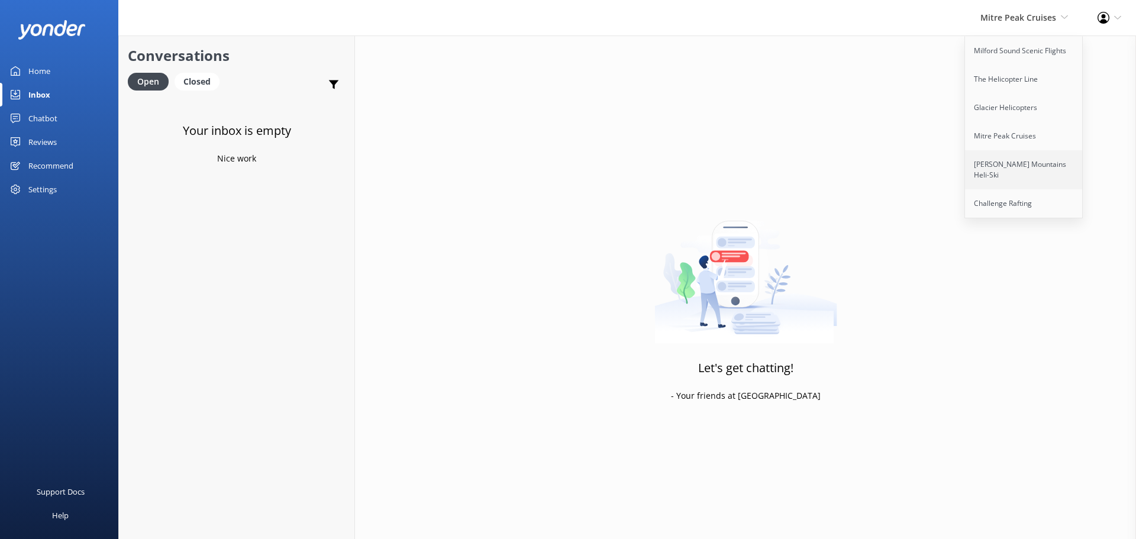
click at [558, 166] on link "[PERSON_NAME] Mountains Heli-Ski" at bounding box center [1024, 169] width 118 height 39
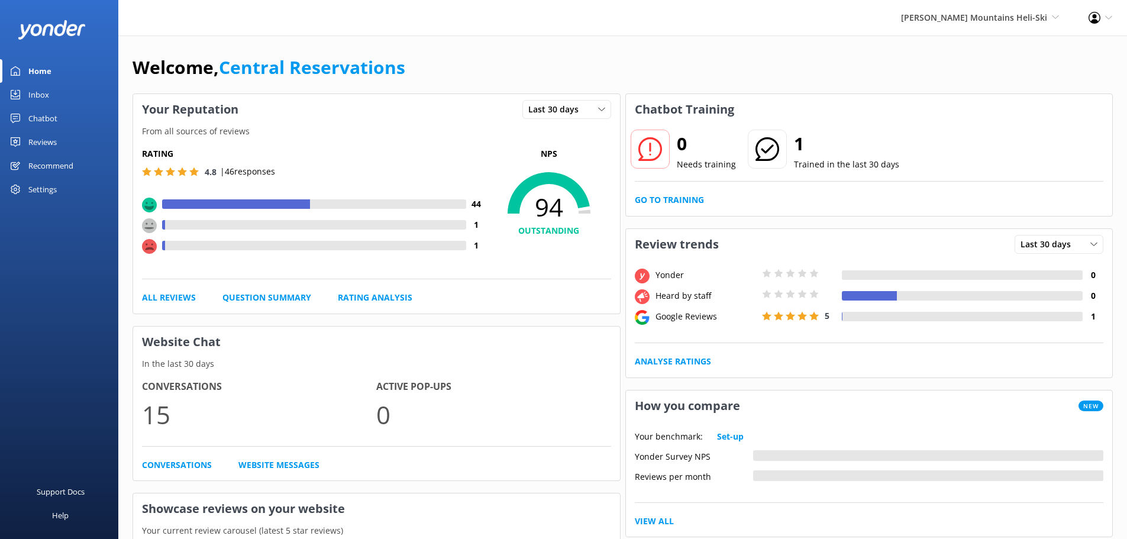
click at [31, 95] on div "Inbox" at bounding box center [38, 95] width 21 height 24
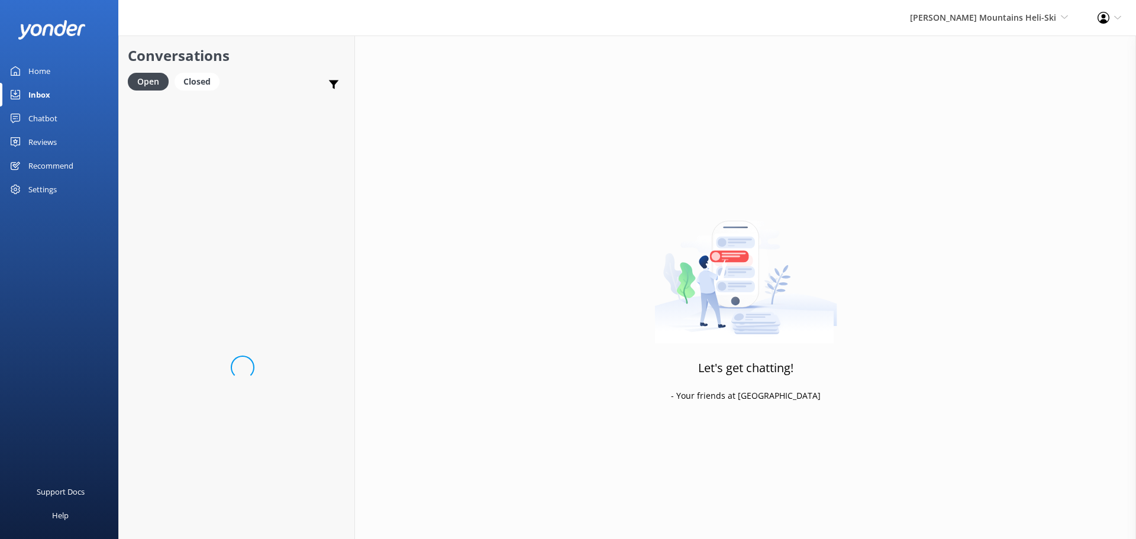
click at [992, 26] on div "[PERSON_NAME] Mountains Heli-Ski Milford Sound Scenic Flights The Helicopter Li…" at bounding box center [989, 18] width 188 height 36
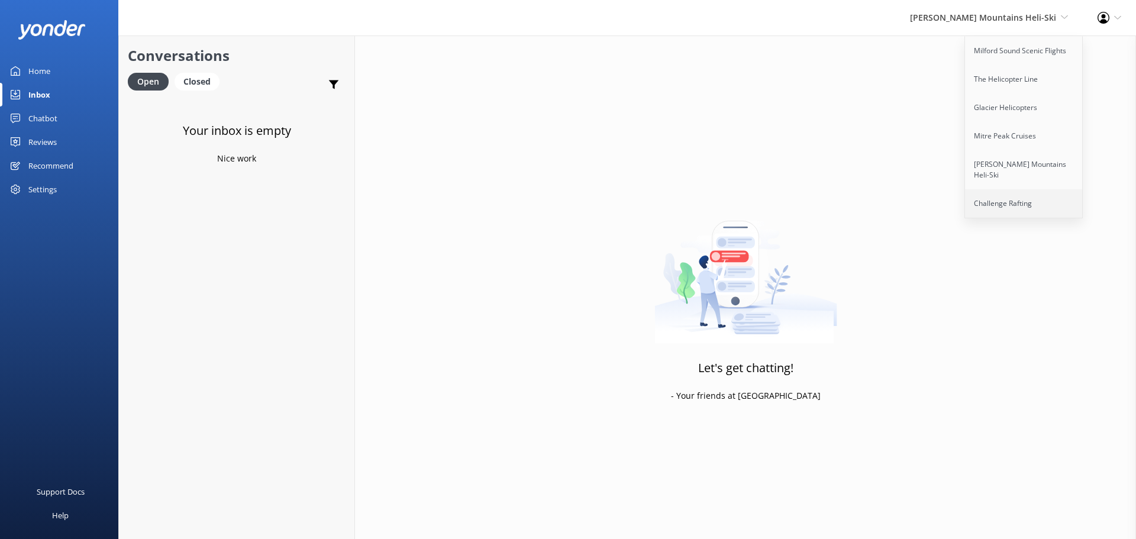
click at [1033, 189] on link "Challenge Rafting" at bounding box center [1024, 203] width 118 height 28
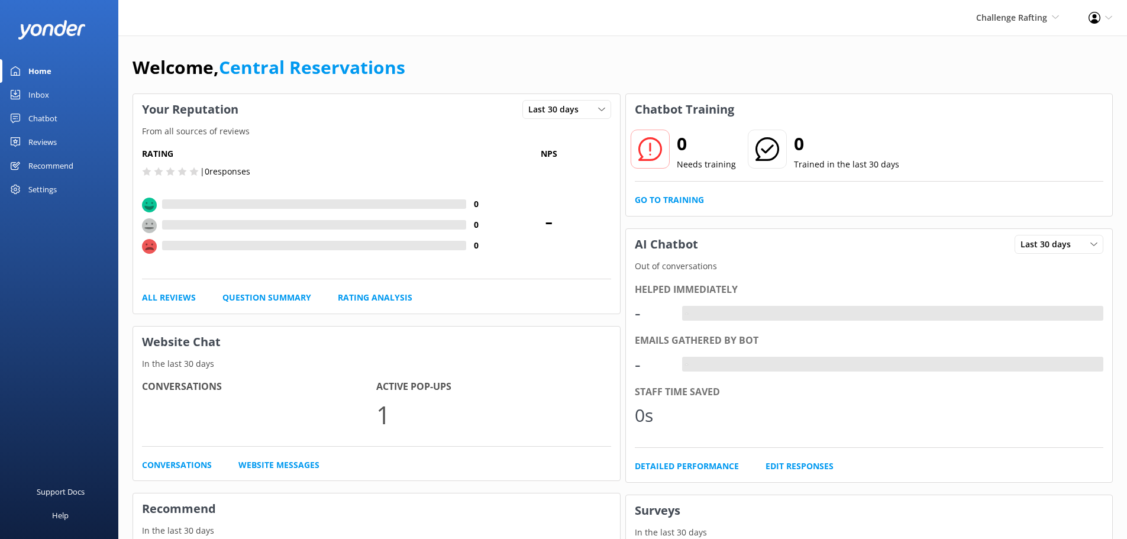
click at [40, 94] on div "Inbox" at bounding box center [38, 95] width 21 height 24
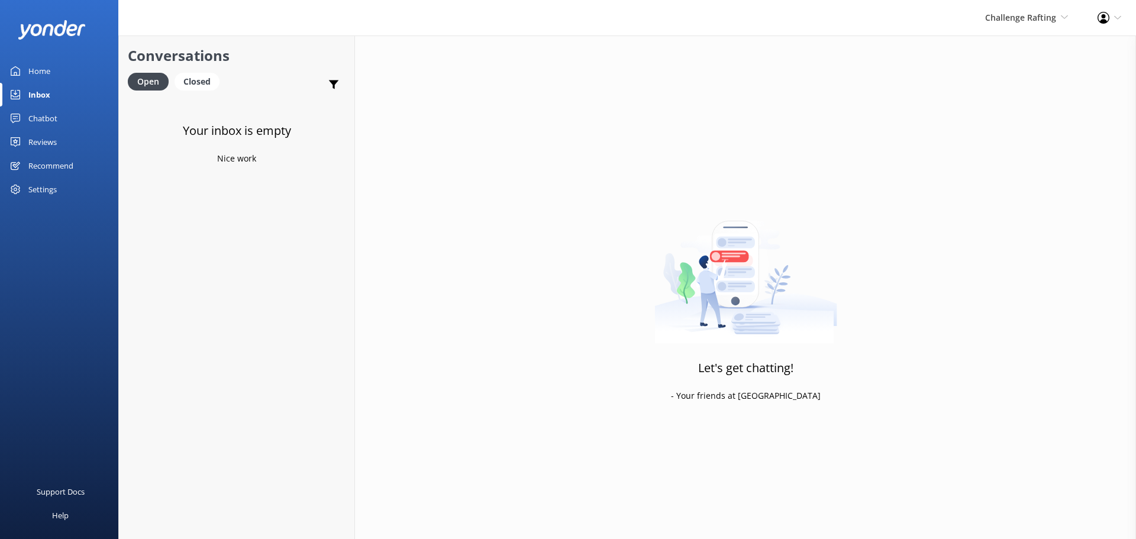
click at [1037, 5] on div "Challenge Rafting Milford Sound Scenic Flights The Helicopter Line Glacier Heli…" at bounding box center [1027, 18] width 112 height 36
click at [1027, 64] on link "Milford Sound Scenic Flights" at bounding box center [1024, 51] width 118 height 28
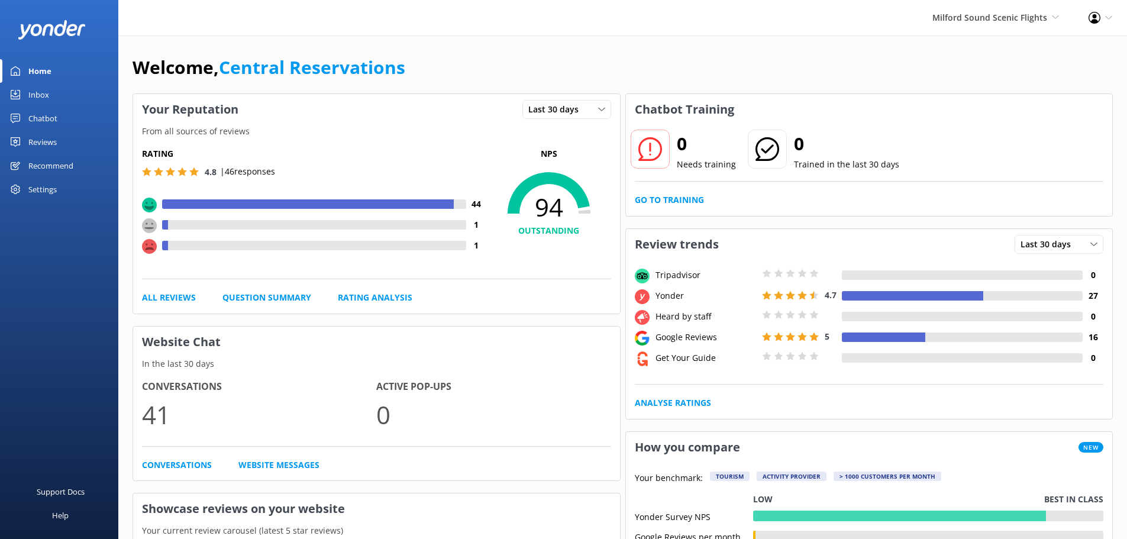
click at [424, 59] on div "Welcome, Central Reservations" at bounding box center [623, 73] width 981 height 40
